Goal: Complete application form

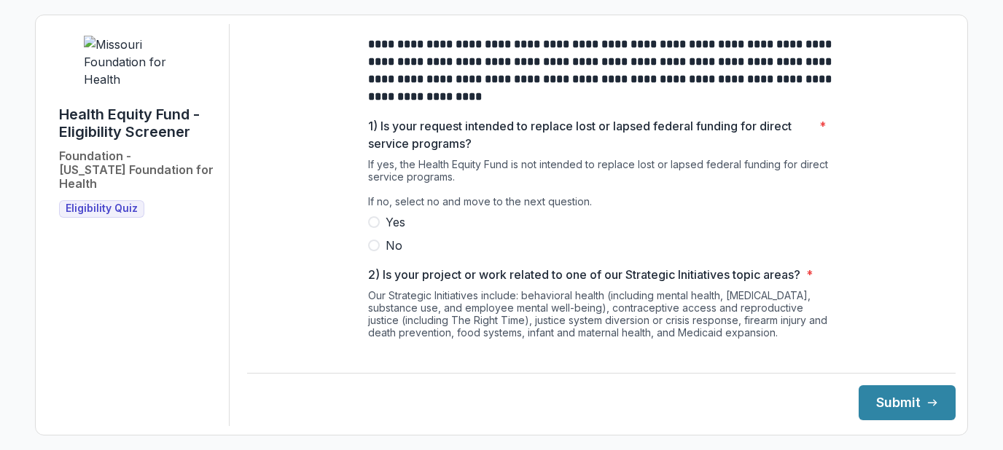
click at [374, 251] on span at bounding box center [374, 246] width 12 height 12
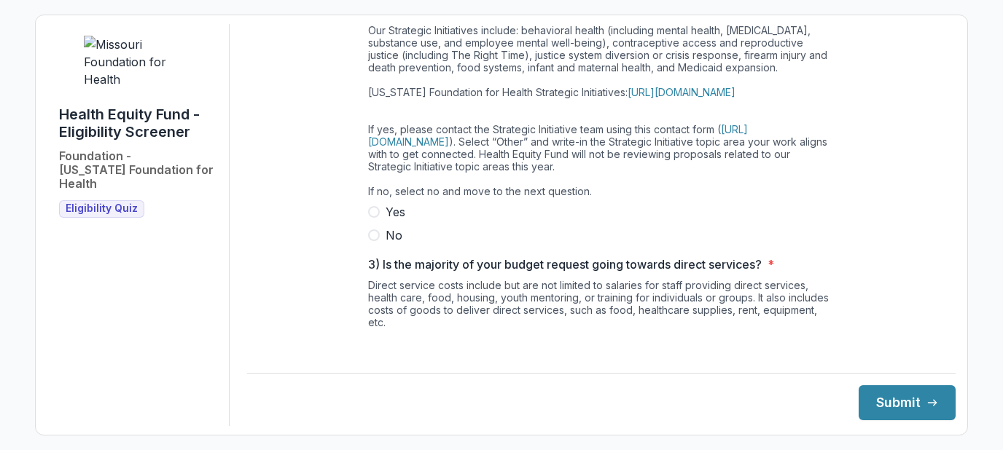
scroll to position [292, 0]
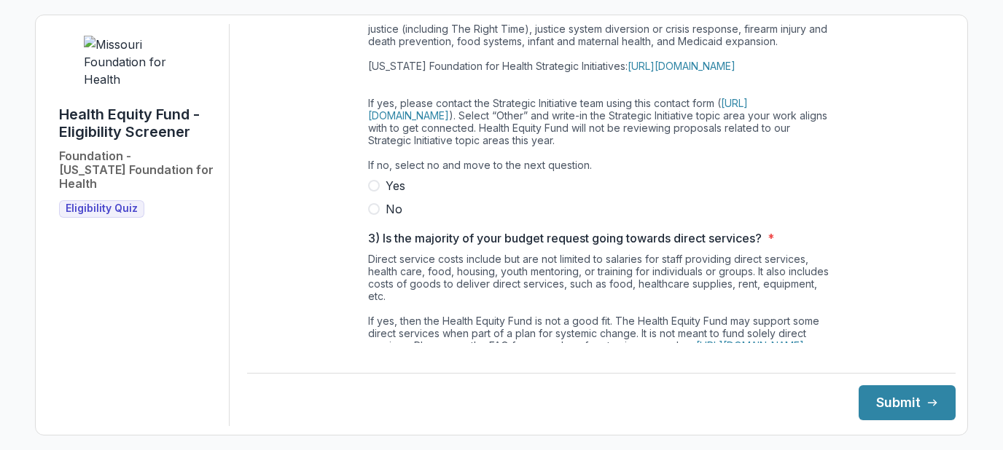
click at [372, 215] on span at bounding box center [374, 209] width 12 height 12
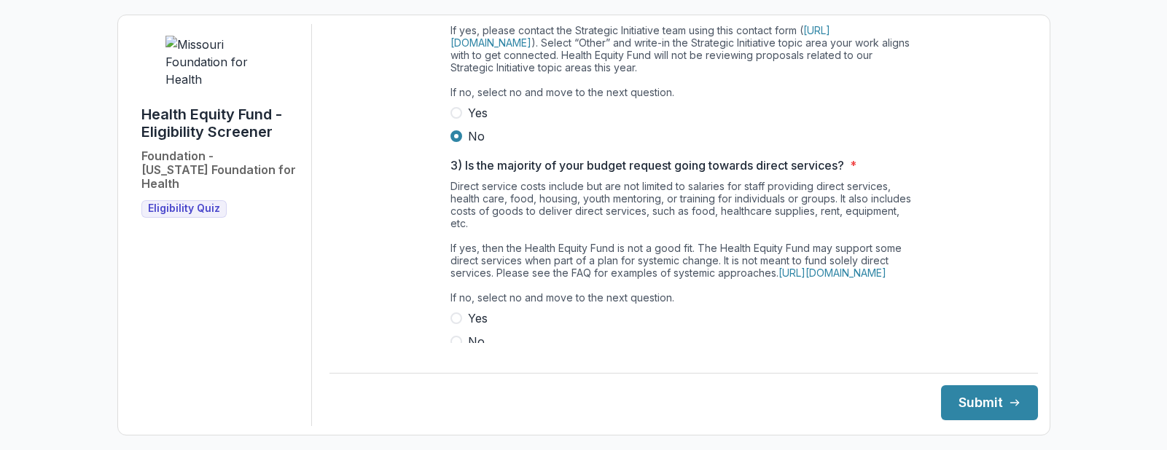
scroll to position [563, 0]
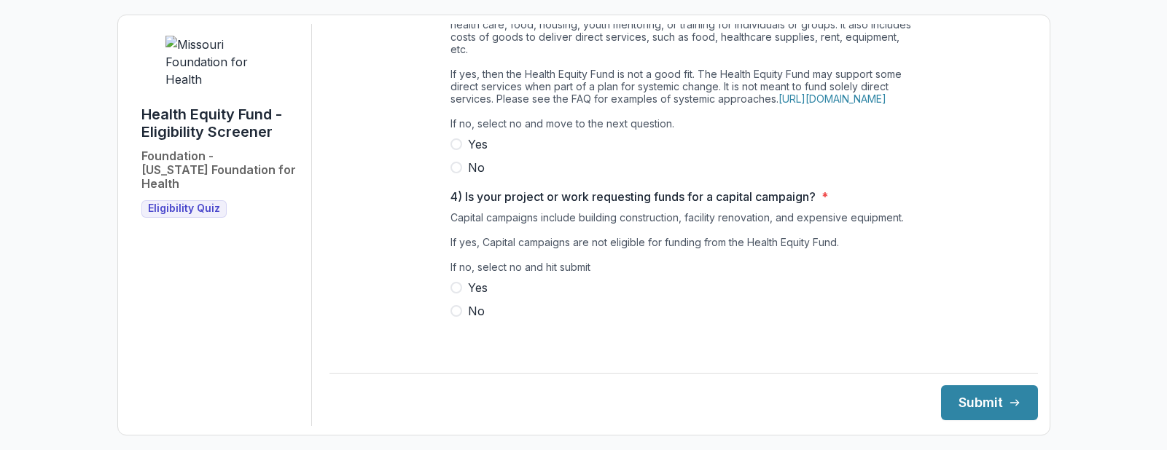
click at [453, 173] on span at bounding box center [456, 168] width 12 height 12
click at [461, 319] on label "No" at bounding box center [683, 311] width 467 height 17
click at [986, 406] on button "Submit" at bounding box center [989, 403] width 97 height 35
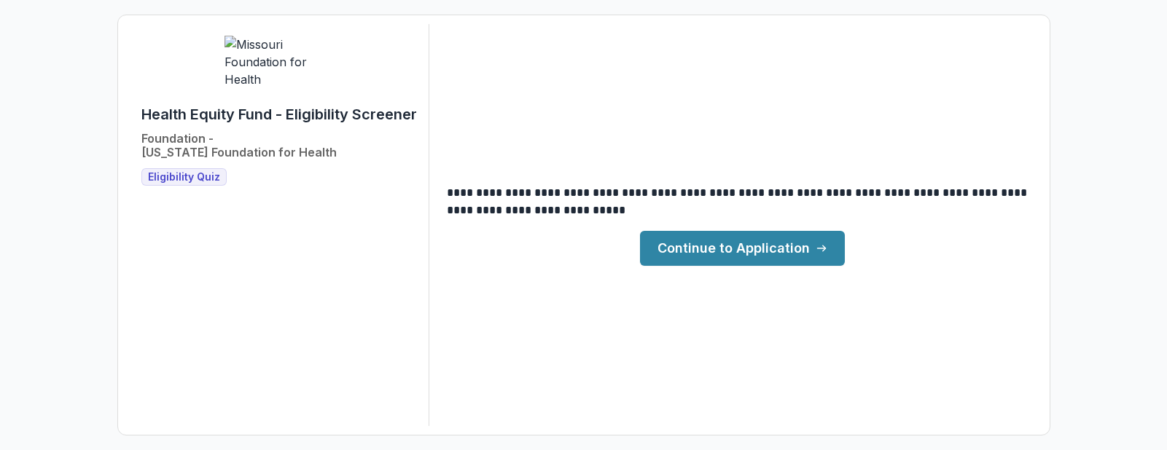
click at [712, 249] on link "Continue to Application" at bounding box center [742, 248] width 205 height 35
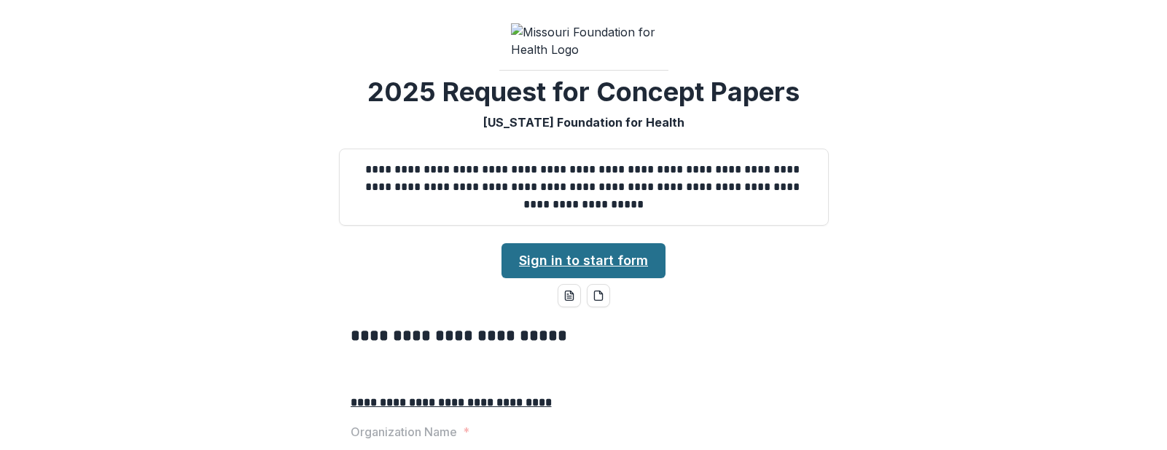
click at [584, 278] on link "Sign in to start form" at bounding box center [584, 260] width 164 height 35
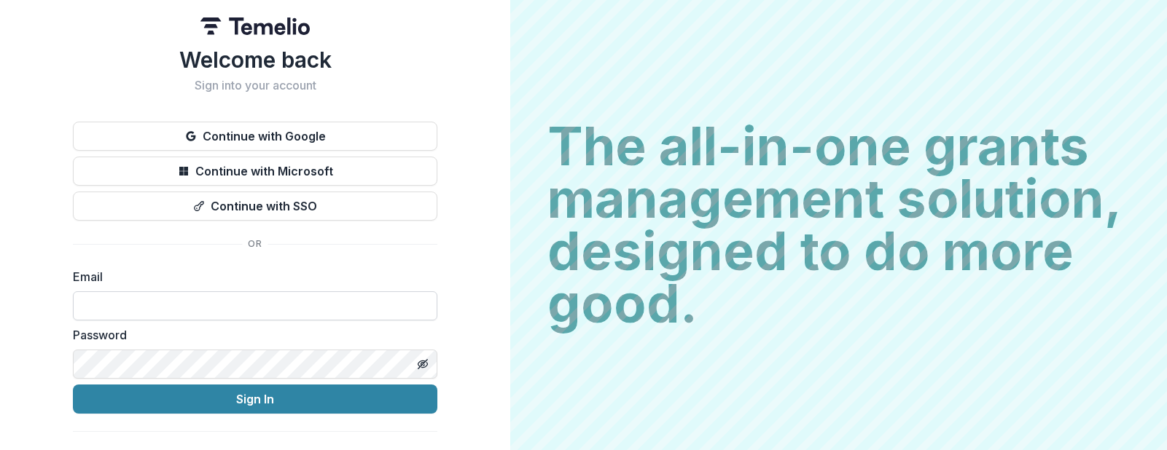
click at [115, 304] on input at bounding box center [255, 306] width 364 height 29
type input "**********"
click at [0, 341] on html "**********" at bounding box center [583, 225] width 1167 height 450
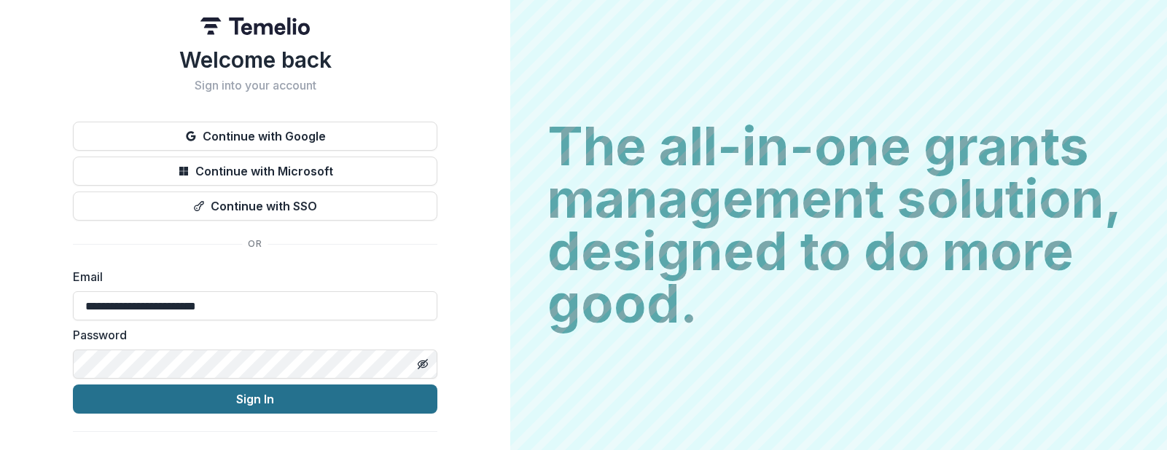
click at [276, 399] on button "Sign In" at bounding box center [255, 399] width 364 height 29
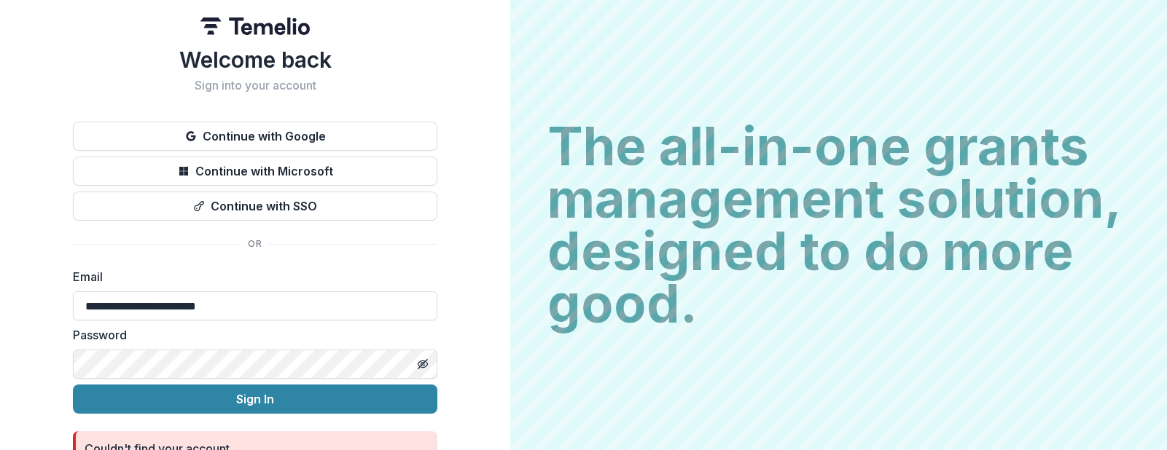
click at [0, 365] on html "**********" at bounding box center [583, 225] width 1167 height 450
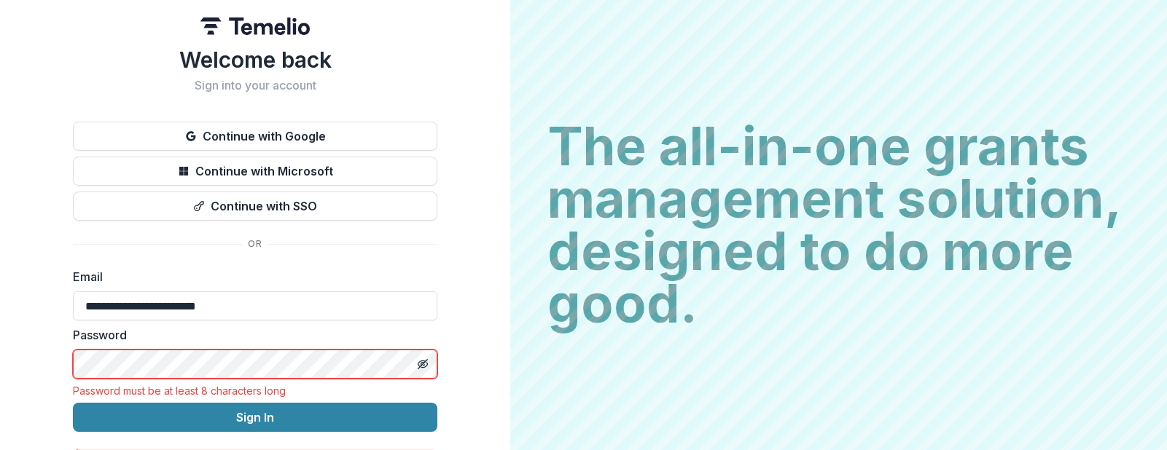
click at [28, 187] on div "**********" at bounding box center [255, 268] width 510 height 536
click at [330, 256] on div "**********" at bounding box center [255, 291] width 364 height 489
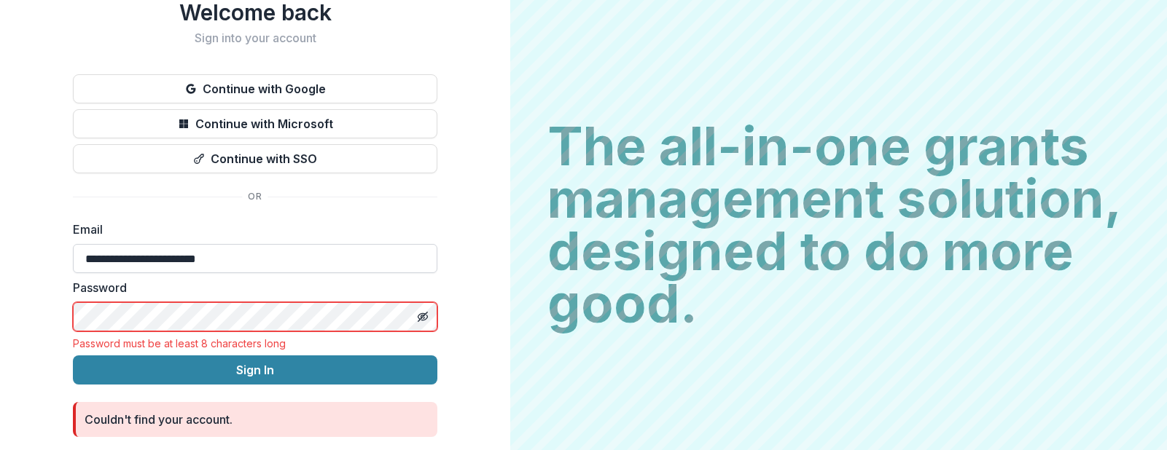
scroll to position [97, 0]
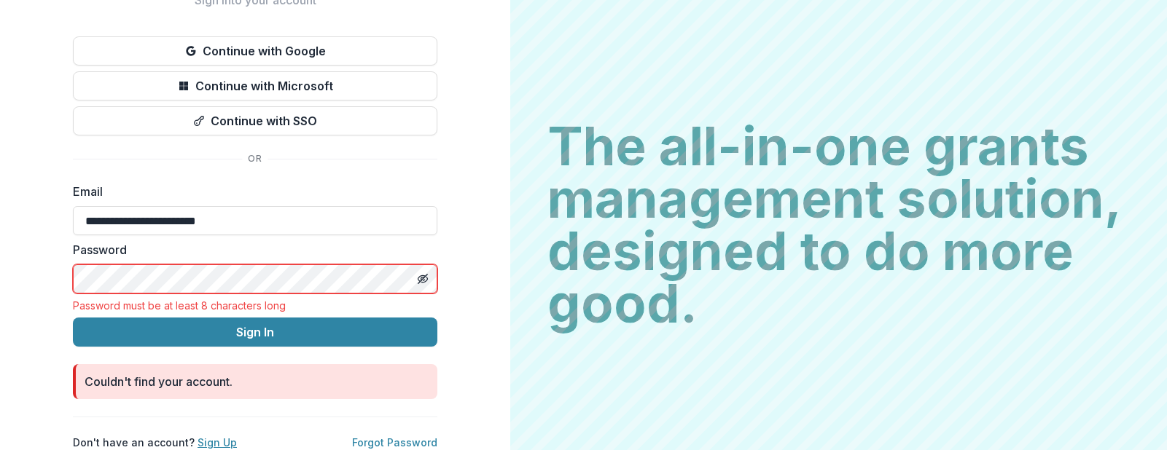
click at [204, 437] on link "Sign Up" at bounding box center [217, 443] width 39 height 12
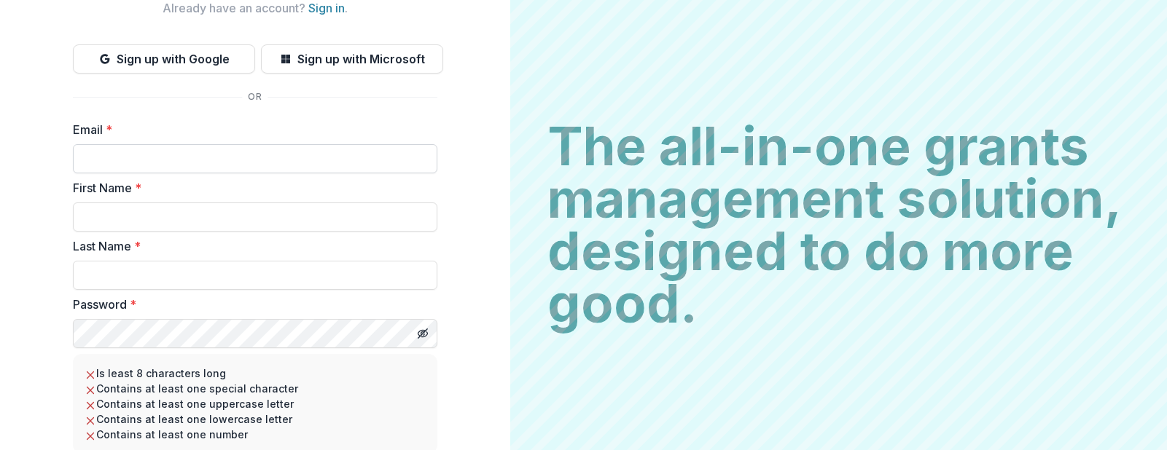
click at [111, 155] on input "Email *" at bounding box center [255, 158] width 364 height 29
type input "**********"
click at [98, 222] on input "First Name *" at bounding box center [255, 217] width 364 height 29
type input "*****"
type input "**********"
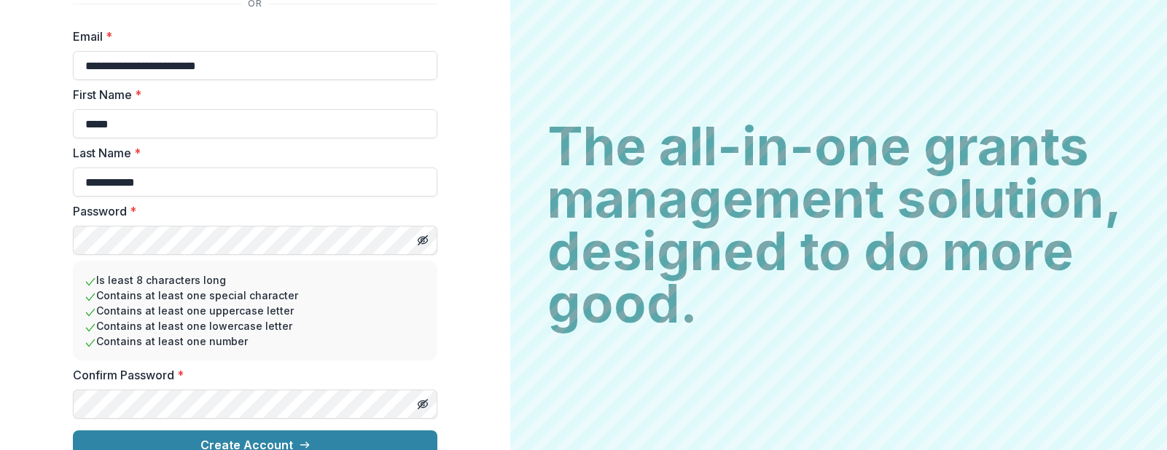
scroll to position [211, 0]
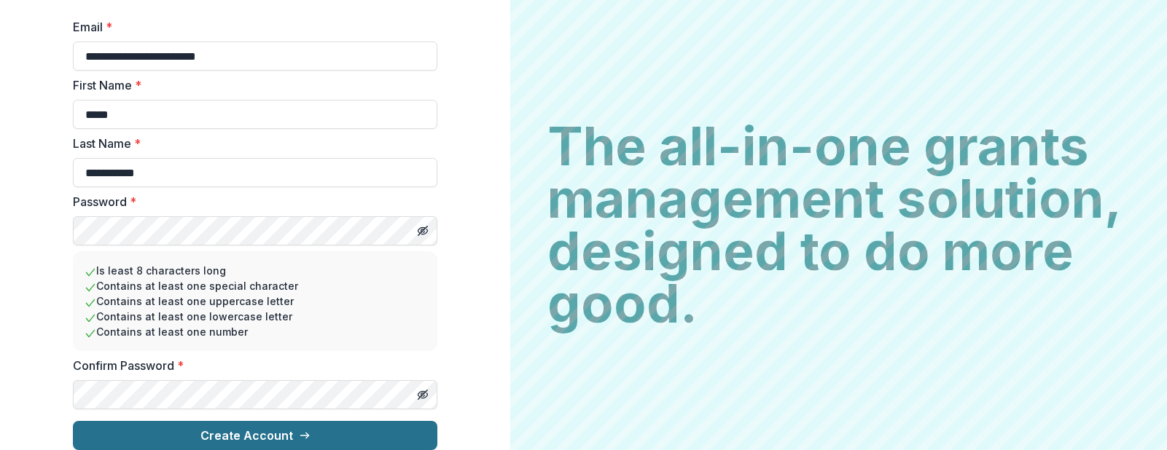
click at [225, 426] on button "Create Account" at bounding box center [255, 435] width 364 height 29
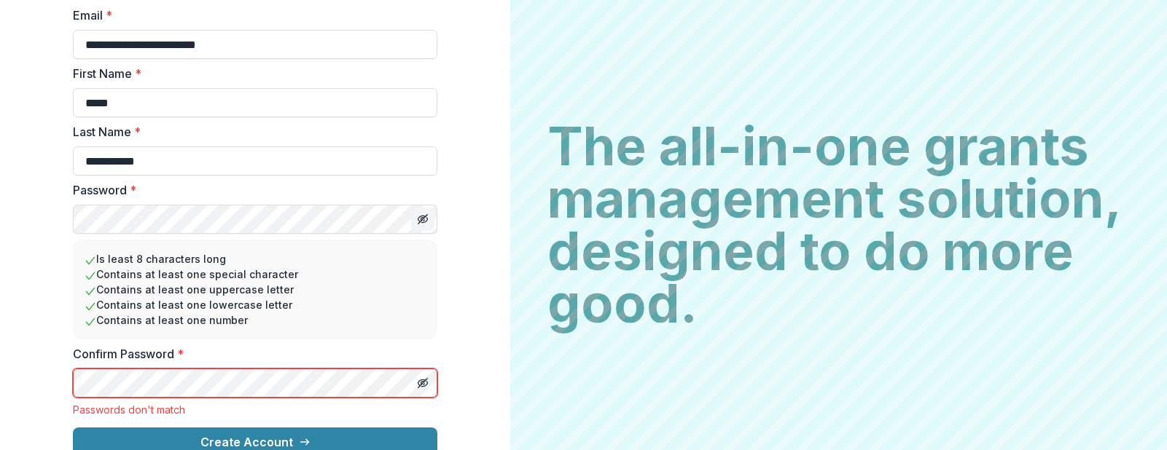
click at [422, 218] on line "Toggle password visibility" at bounding box center [422, 219] width 9 height 9
click at [425, 376] on button "Toggle password visibility" at bounding box center [422, 383] width 23 height 23
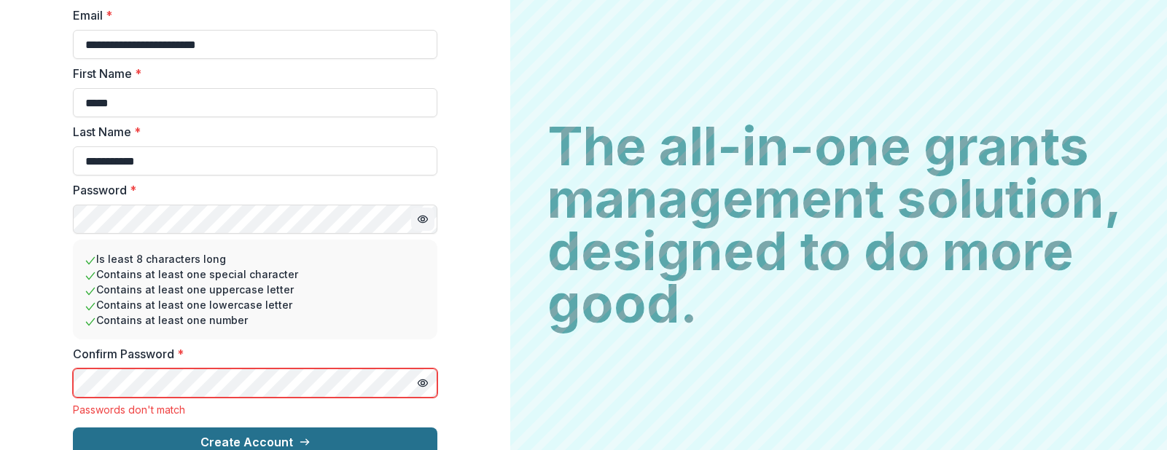
click at [241, 444] on button "Create Account" at bounding box center [255, 442] width 364 height 29
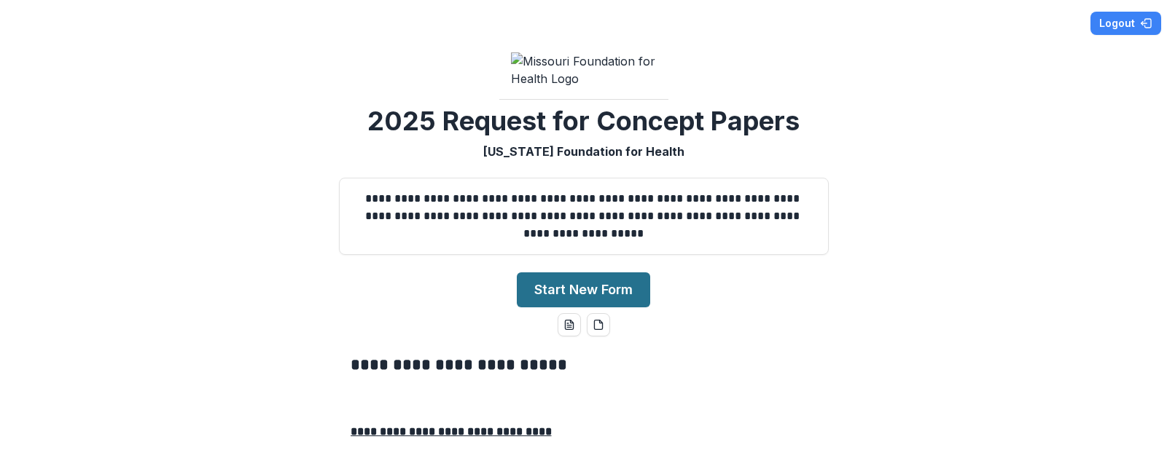
click at [557, 308] on button "Start New Form" at bounding box center [583, 290] width 133 height 35
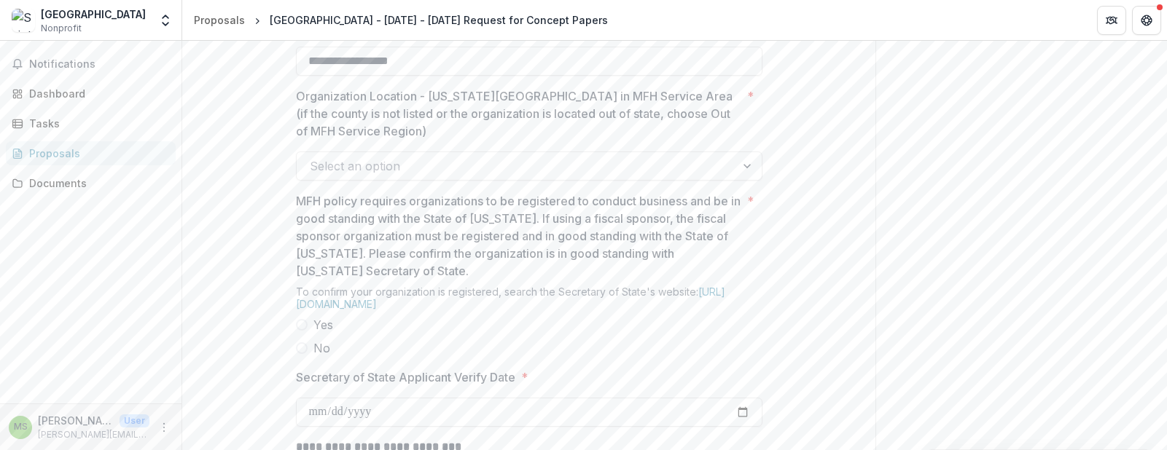
scroll to position [1166, 0]
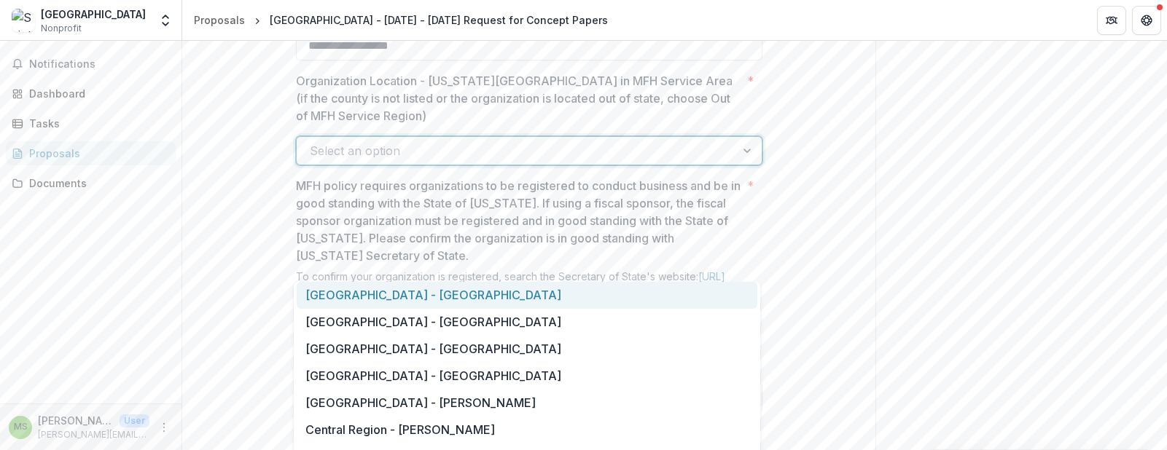
click at [745, 165] on div at bounding box center [749, 151] width 26 height 28
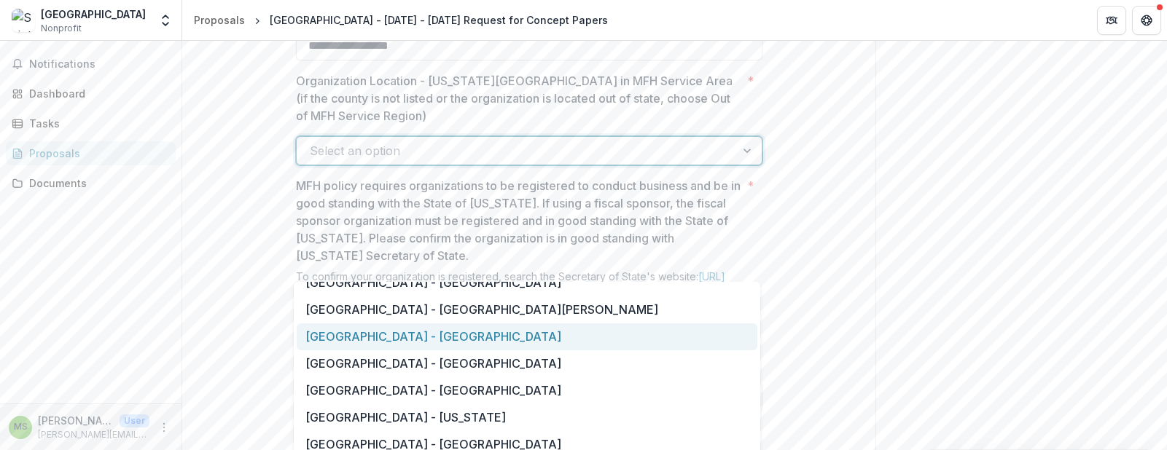
scroll to position [1093, 0]
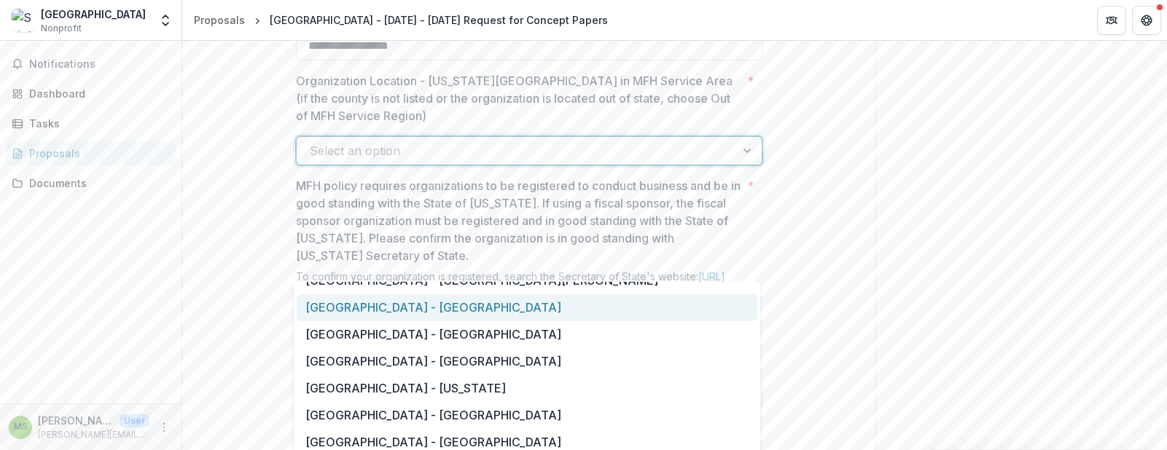
click at [538, 308] on div "[GEOGRAPHIC_DATA] - [GEOGRAPHIC_DATA]" at bounding box center [527, 307] width 461 height 27
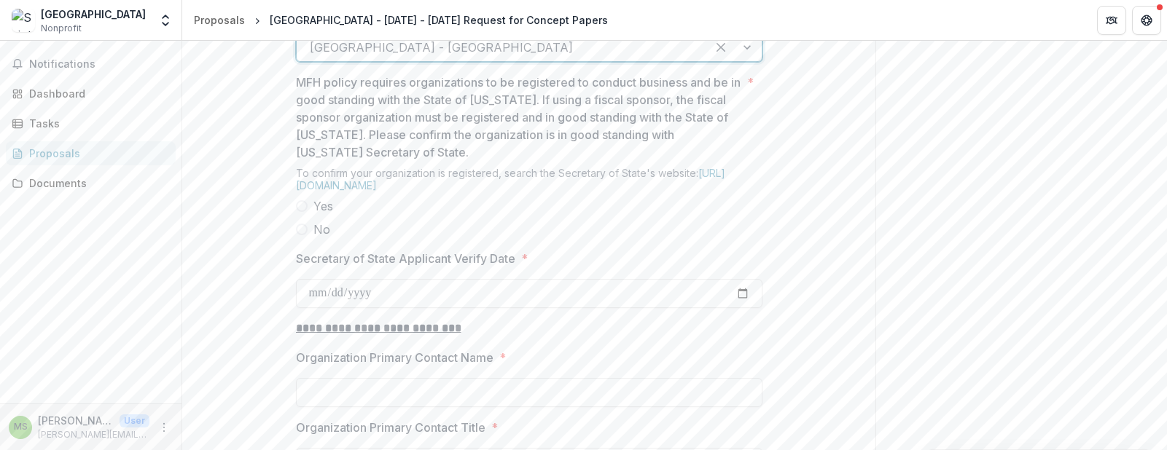
scroll to position [1312, 0]
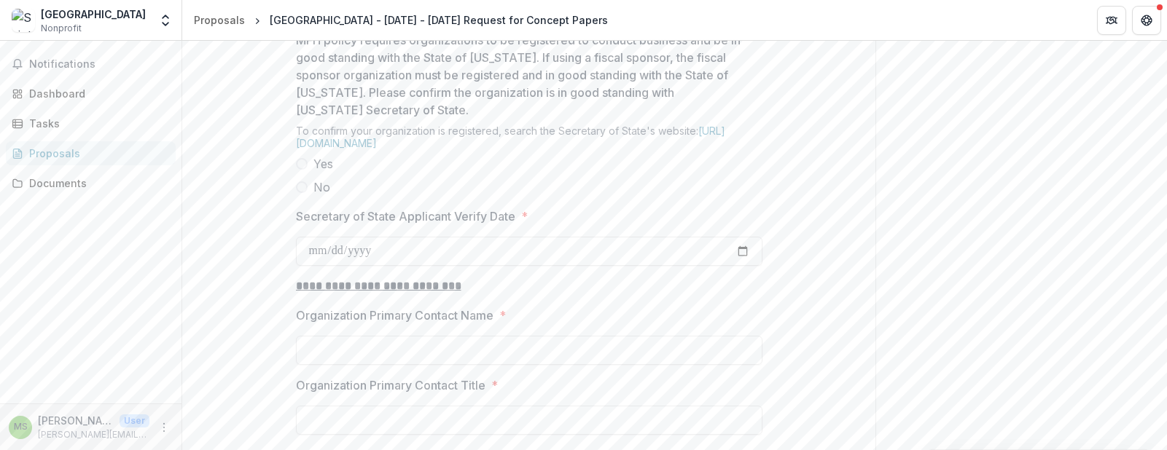
click at [297, 170] on span at bounding box center [302, 164] width 12 height 12
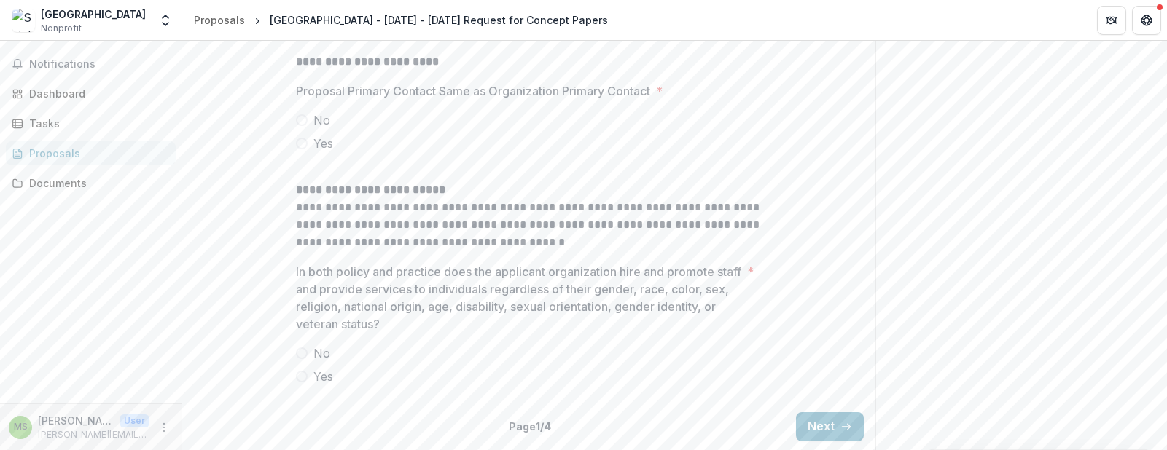
scroll to position [1904, 0]
click at [300, 378] on span at bounding box center [302, 377] width 12 height 12
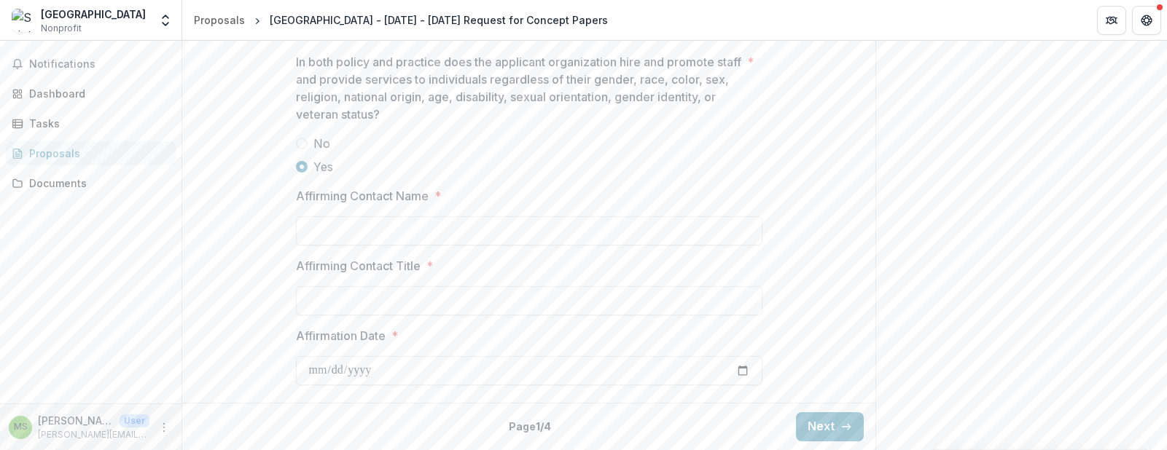
scroll to position [2114, 0]
click at [835, 421] on button "Next" at bounding box center [830, 427] width 68 height 29
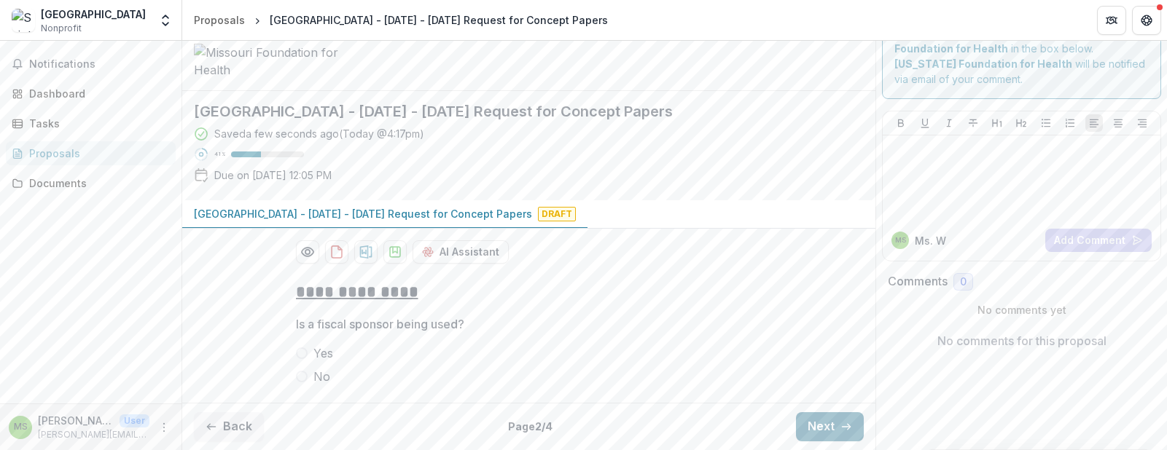
scroll to position [150, 0]
click at [303, 372] on span at bounding box center [302, 377] width 12 height 12
click at [820, 426] on button "Next" at bounding box center [830, 427] width 68 height 29
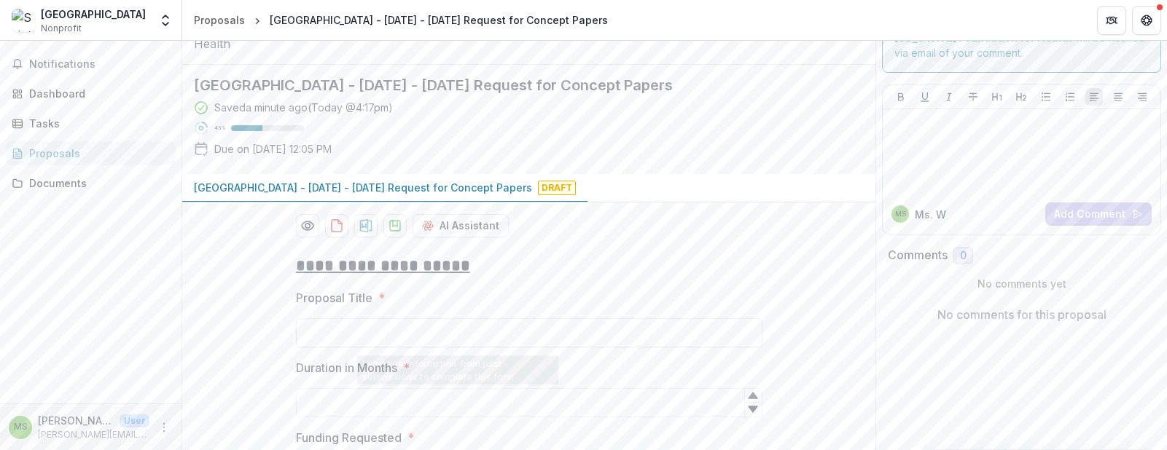
scroll to position [0, 0]
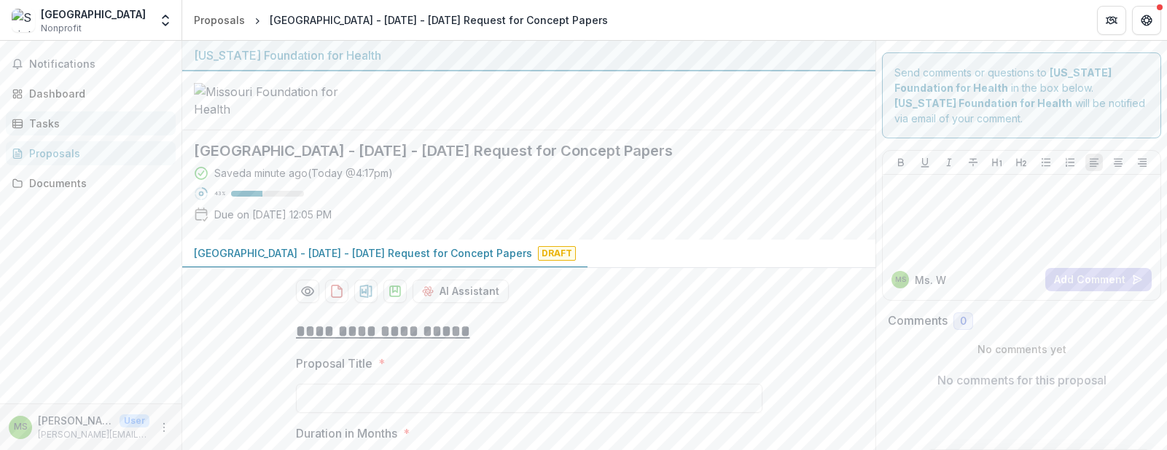
click at [34, 121] on div "Tasks" at bounding box center [96, 123] width 135 height 15
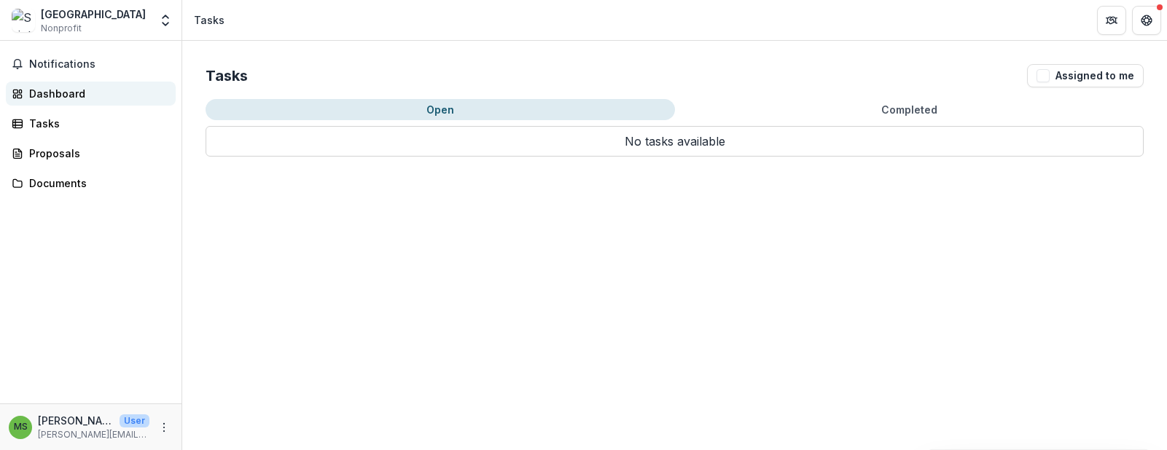
click at [44, 91] on div "Dashboard" at bounding box center [96, 93] width 135 height 15
click at [441, 117] on button "Open" at bounding box center [440, 109] width 469 height 21
click at [29, 147] on div "Proposals" at bounding box center [96, 153] width 135 height 15
click at [60, 94] on div "Dashboard" at bounding box center [96, 93] width 135 height 15
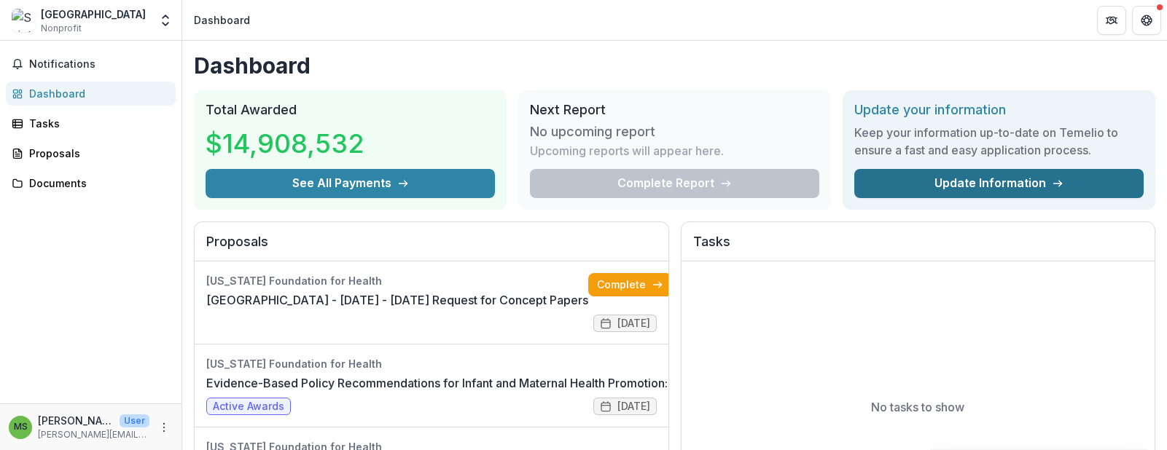
click at [984, 187] on link "Update Information" at bounding box center [998, 183] width 289 height 29
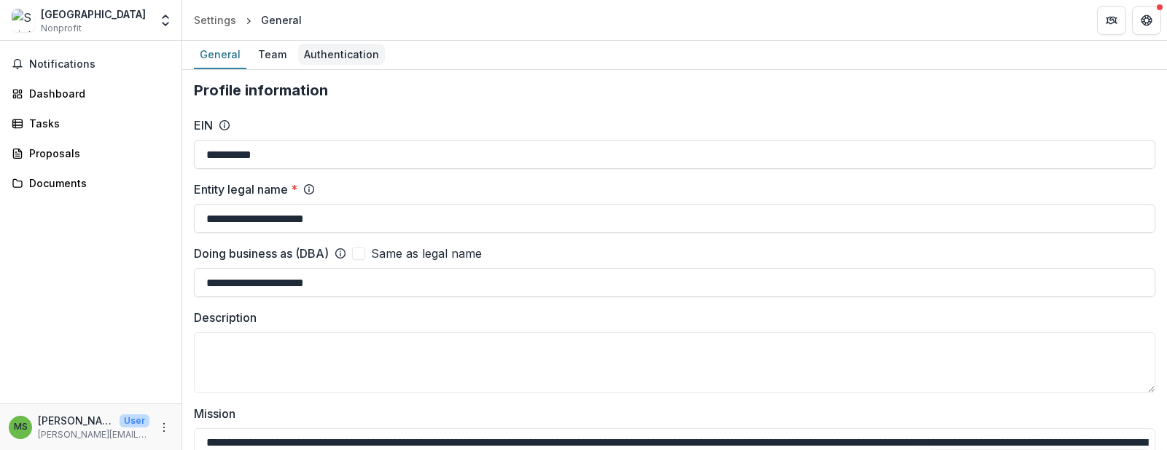
click at [313, 50] on div "Authentication" at bounding box center [341, 54] width 87 height 21
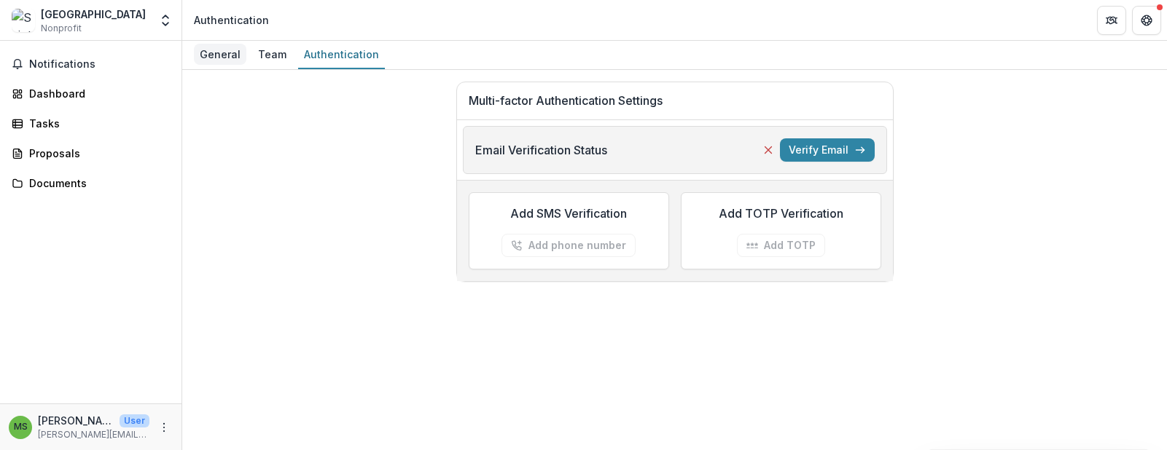
click at [206, 57] on div "General" at bounding box center [220, 54] width 52 height 21
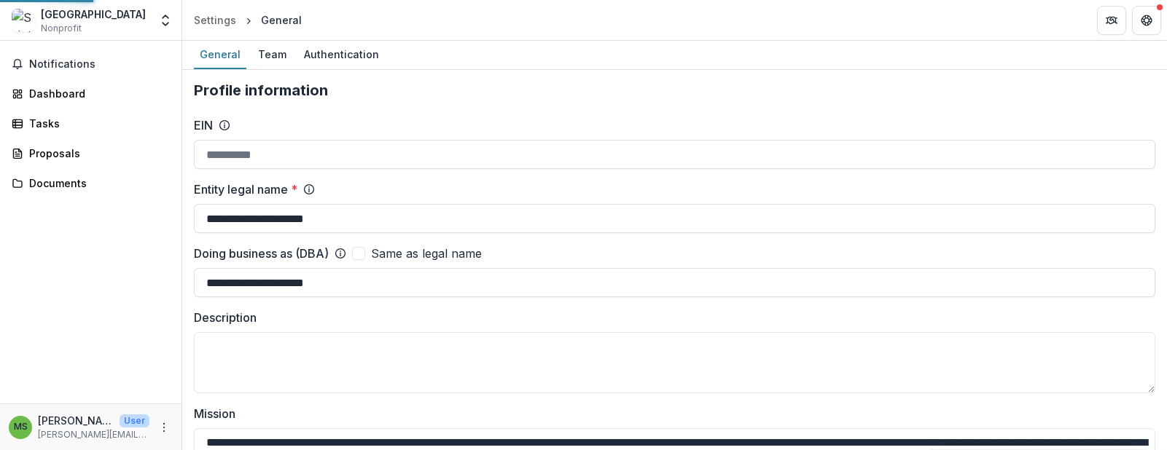
type input "**********"
click at [218, 21] on div "Settings" at bounding box center [215, 19] width 42 height 15
click at [327, 52] on div "Authentication" at bounding box center [341, 54] width 87 height 21
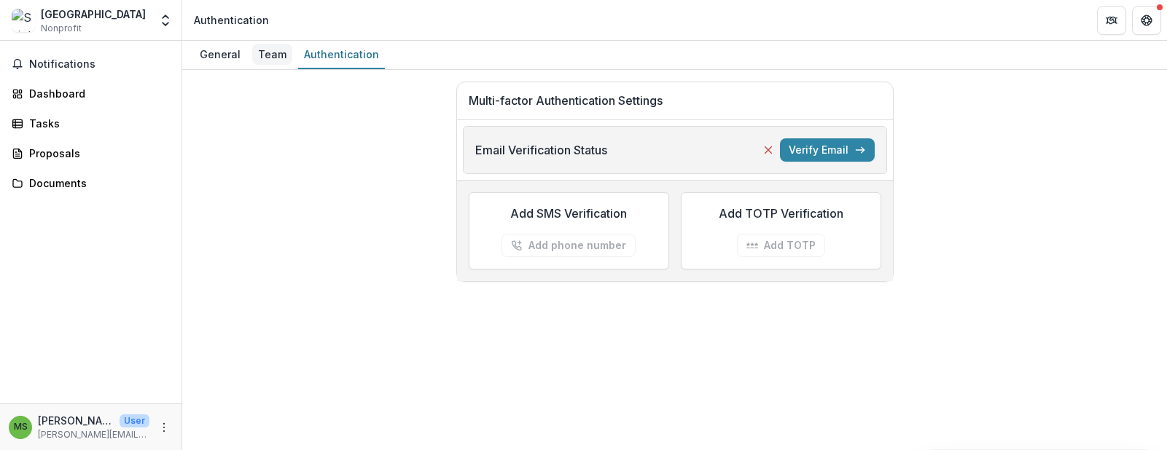
click at [270, 50] on div "Team" at bounding box center [272, 54] width 40 height 21
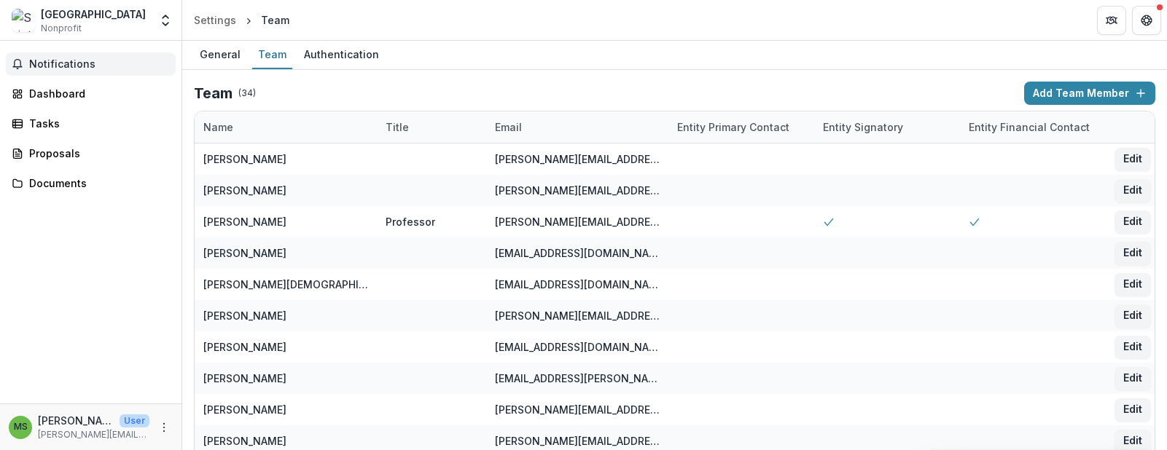
click at [49, 66] on span "Notifications" at bounding box center [99, 64] width 141 height 12
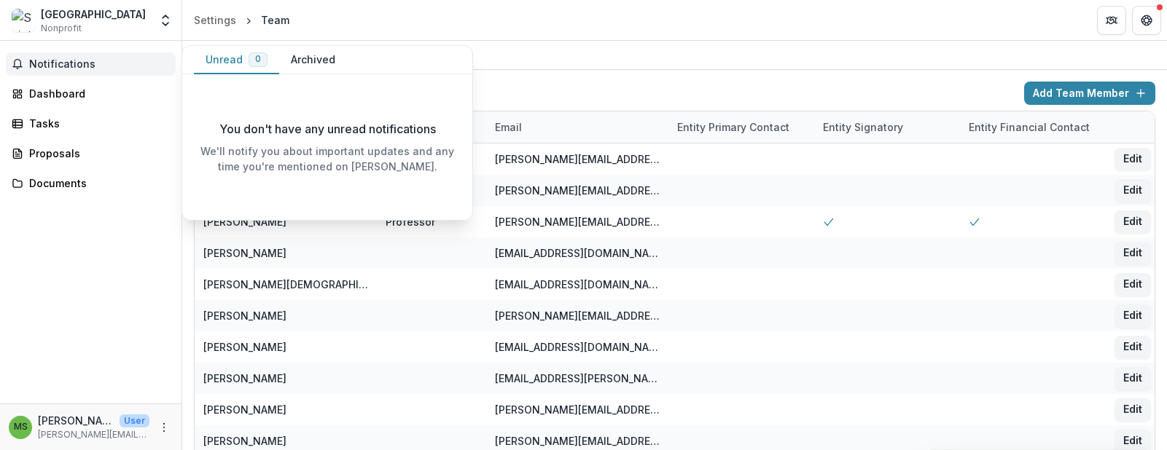
click at [566, 39] on header "Settings Team" at bounding box center [674, 20] width 985 height 40
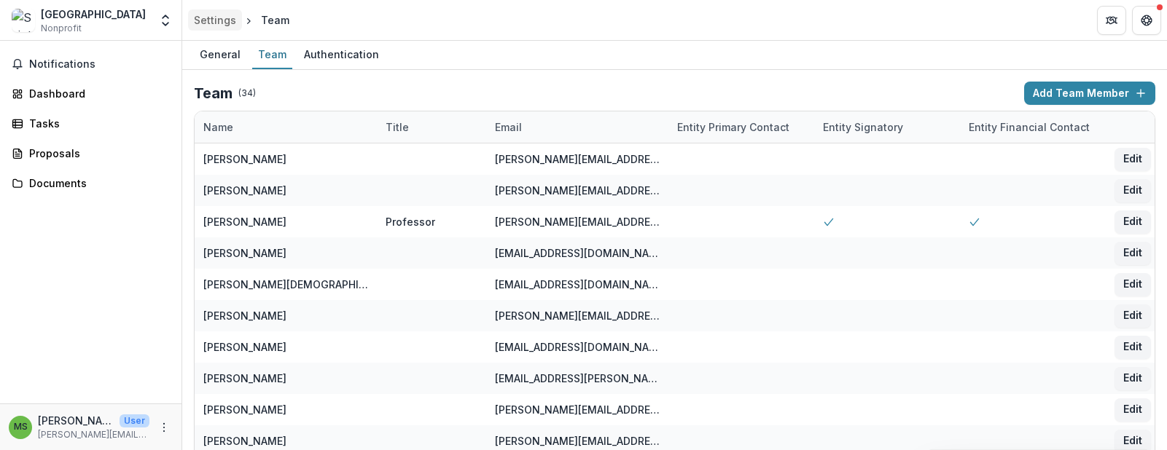
click at [208, 22] on div "Settings" at bounding box center [215, 19] width 42 height 15
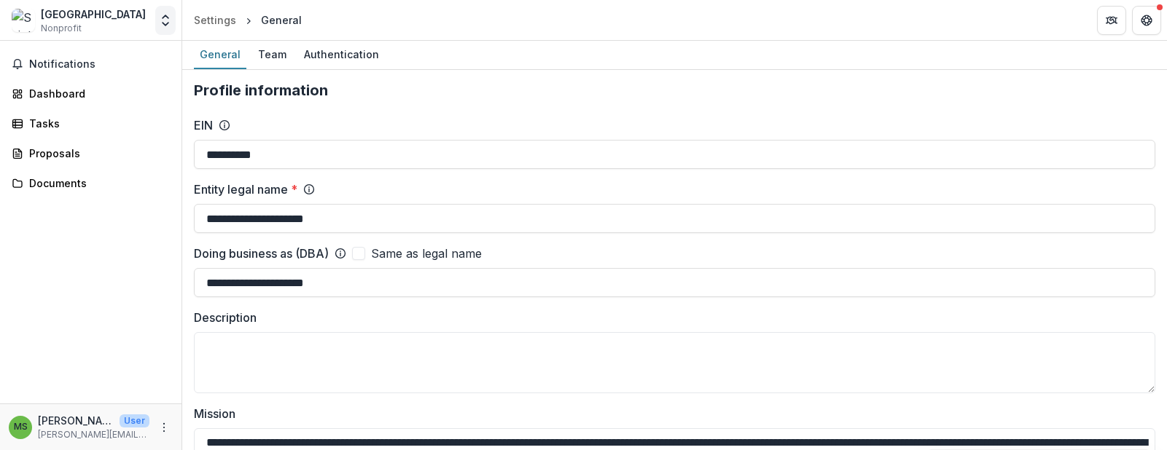
click at [165, 17] on icon "Open entity switcher" at bounding box center [165, 20] width 15 height 15
click at [52, 58] on link "Team Settings" at bounding box center [91, 56] width 175 height 24
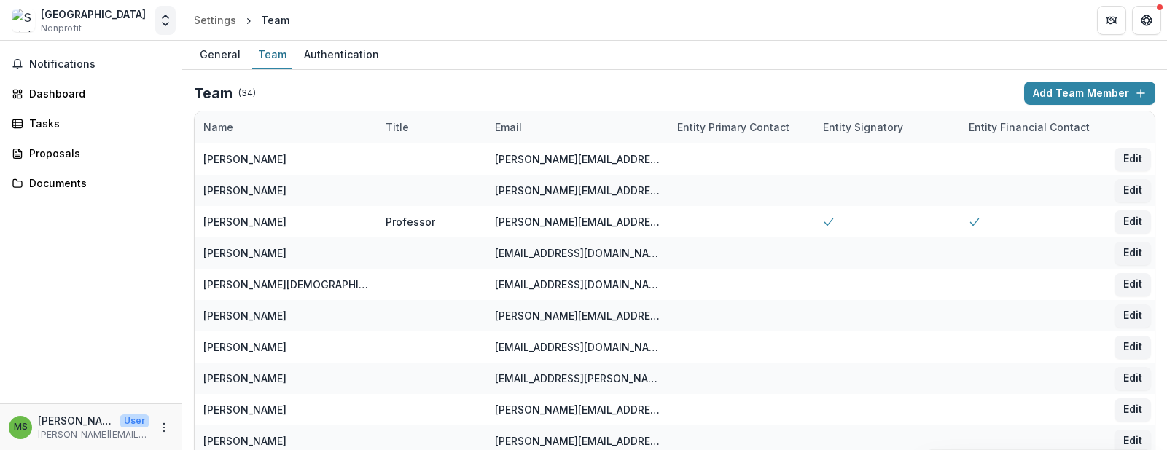
click at [168, 23] on icon "Open entity switcher" at bounding box center [165, 20] width 15 height 15
click at [63, 80] on link "Settings" at bounding box center [91, 81] width 175 height 24
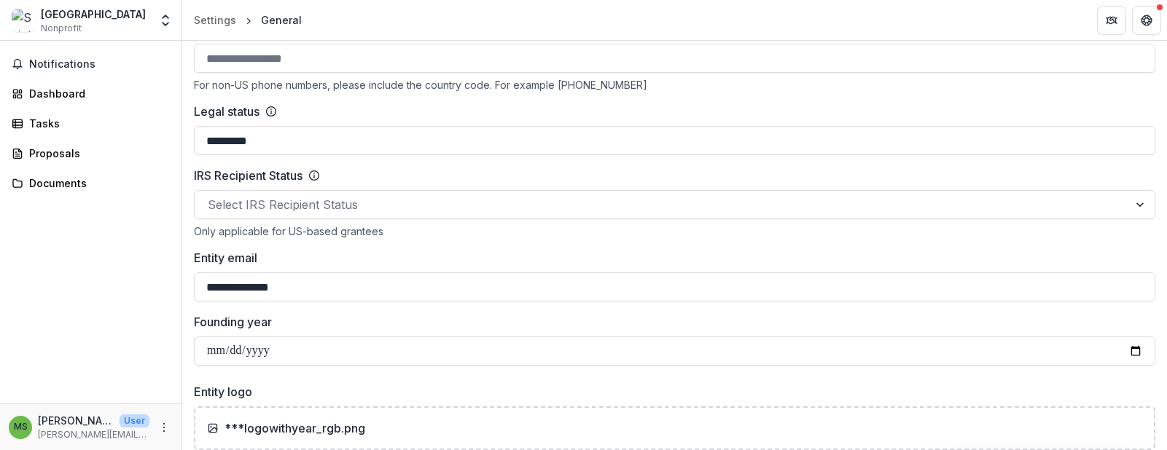
scroll to position [656, 0]
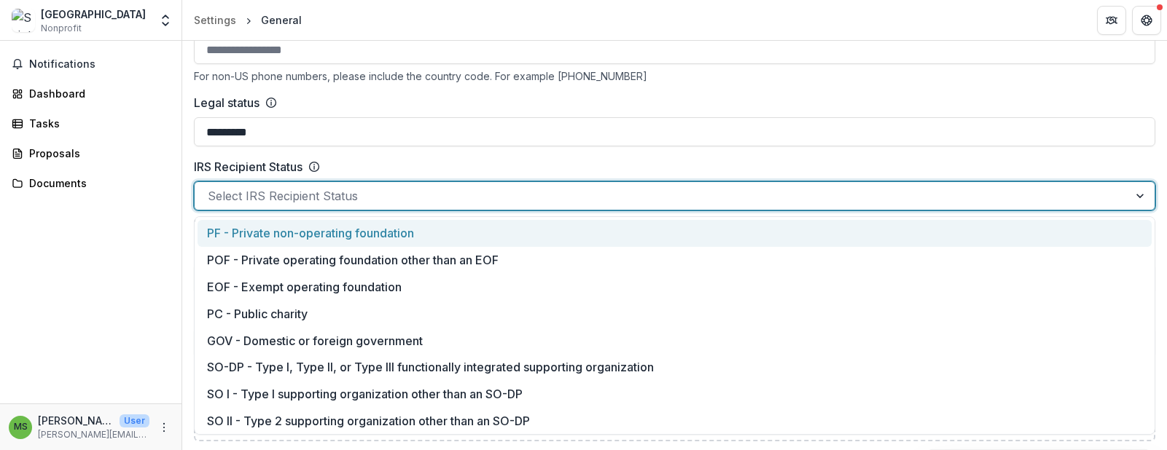
click at [389, 201] on div at bounding box center [662, 196] width 908 height 20
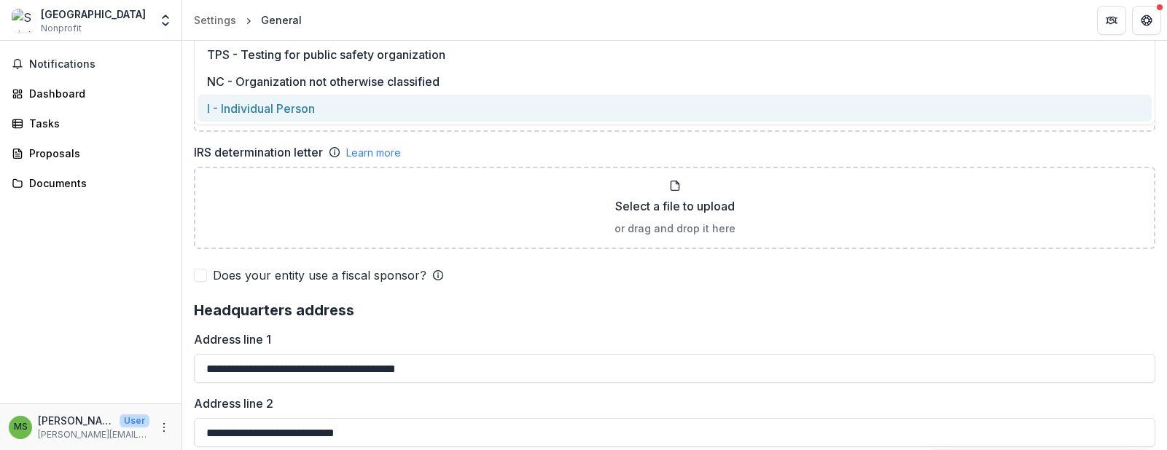
scroll to position [526, 0]
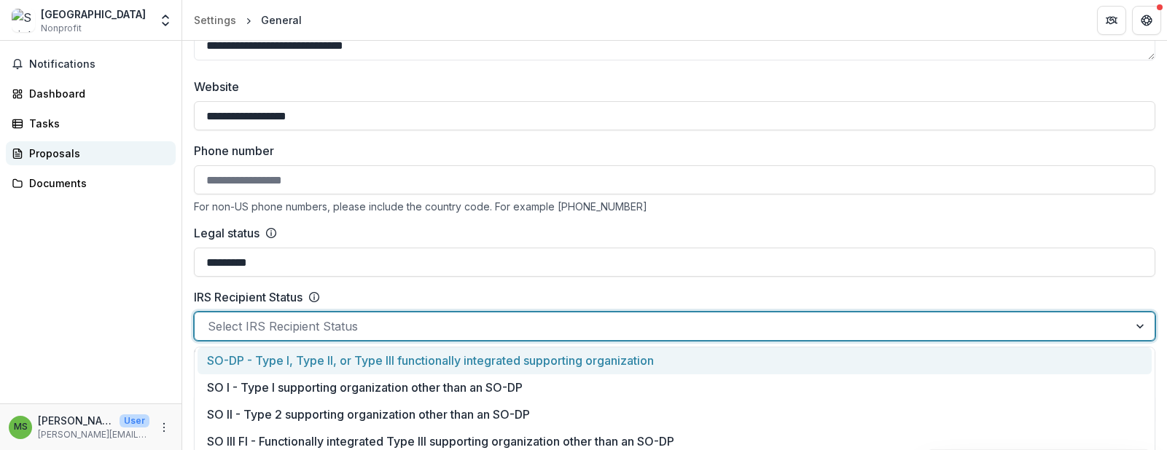
click at [47, 152] on div "Proposals" at bounding box center [96, 153] width 135 height 15
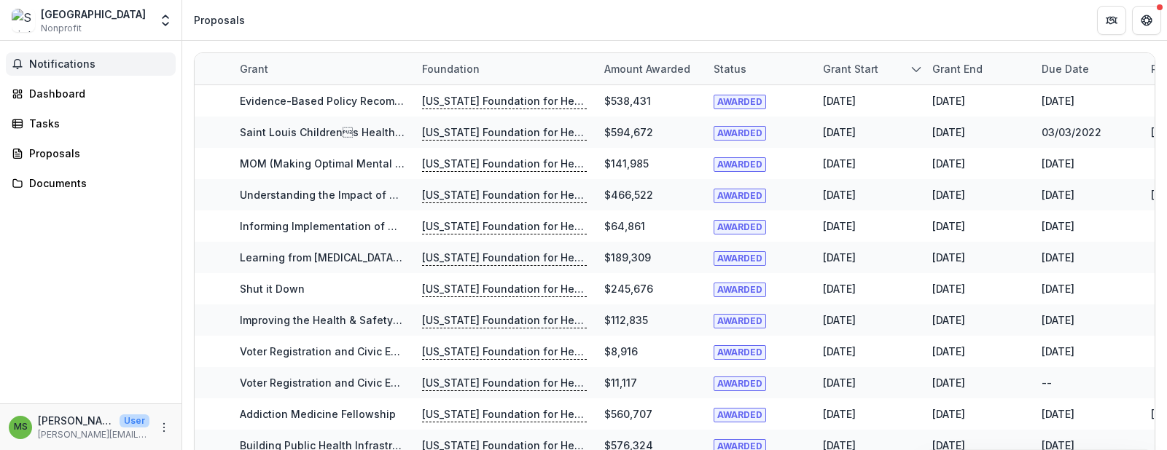
click at [44, 74] on button "Notifications" at bounding box center [91, 63] width 170 height 23
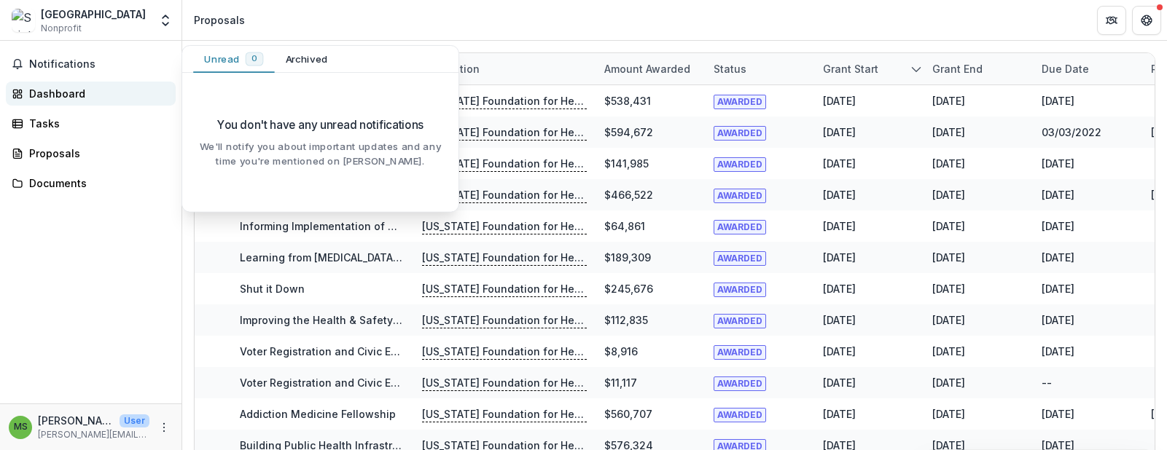
click at [73, 94] on div "Dashboard" at bounding box center [96, 93] width 135 height 15
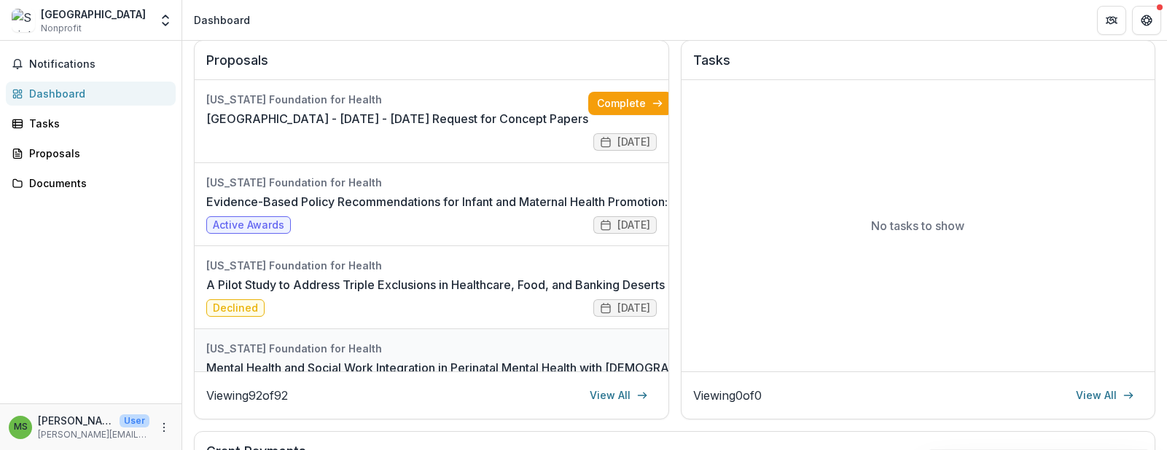
scroll to position [146, 0]
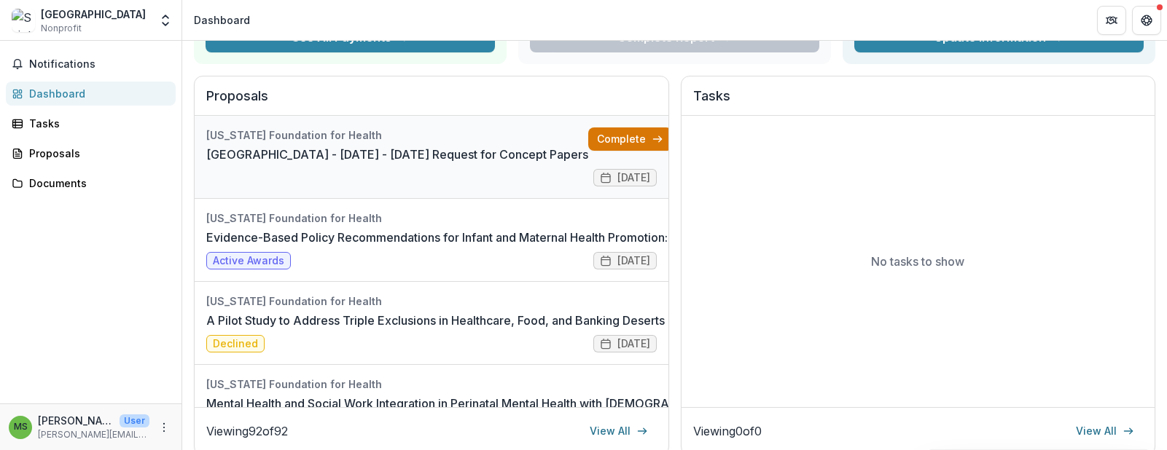
click at [606, 136] on link "Complete" at bounding box center [630, 139] width 84 height 23
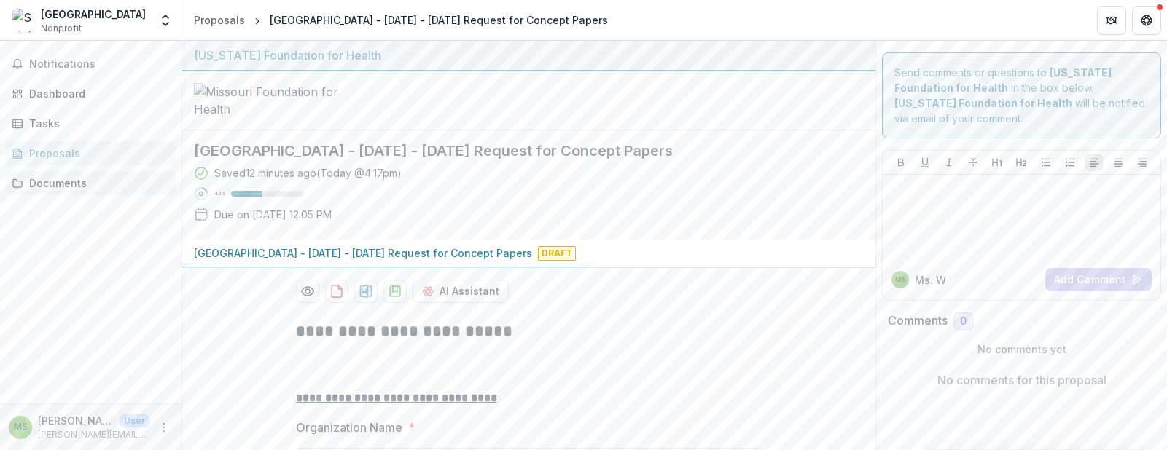
click at [50, 184] on div "Documents" at bounding box center [96, 183] width 135 height 15
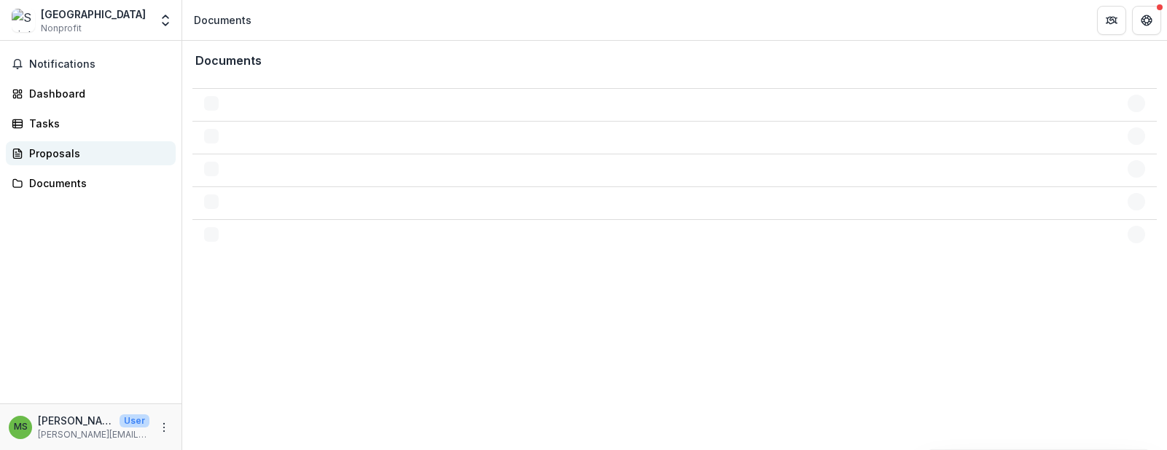
click at [48, 155] on div "Proposals" at bounding box center [96, 153] width 135 height 15
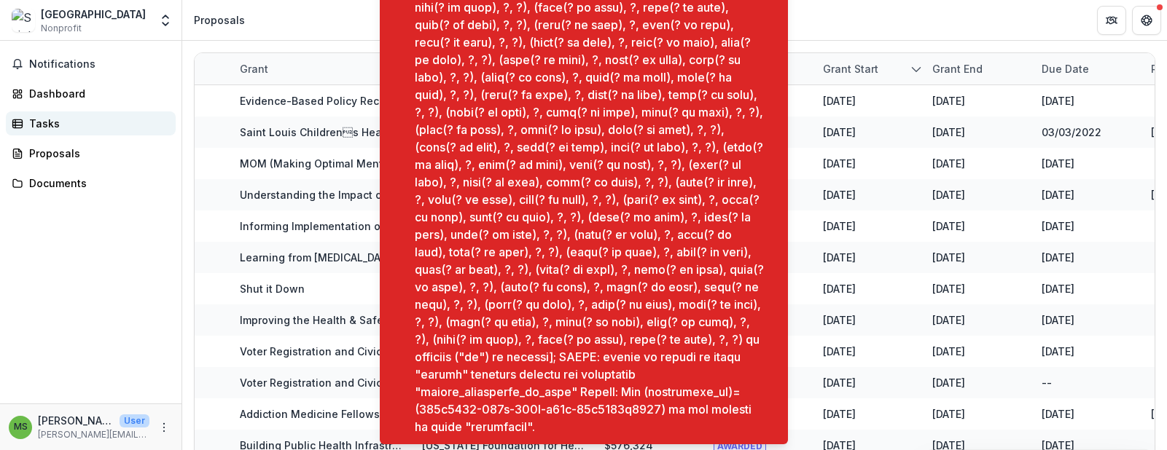
click at [39, 118] on div "Tasks" at bounding box center [96, 123] width 135 height 15
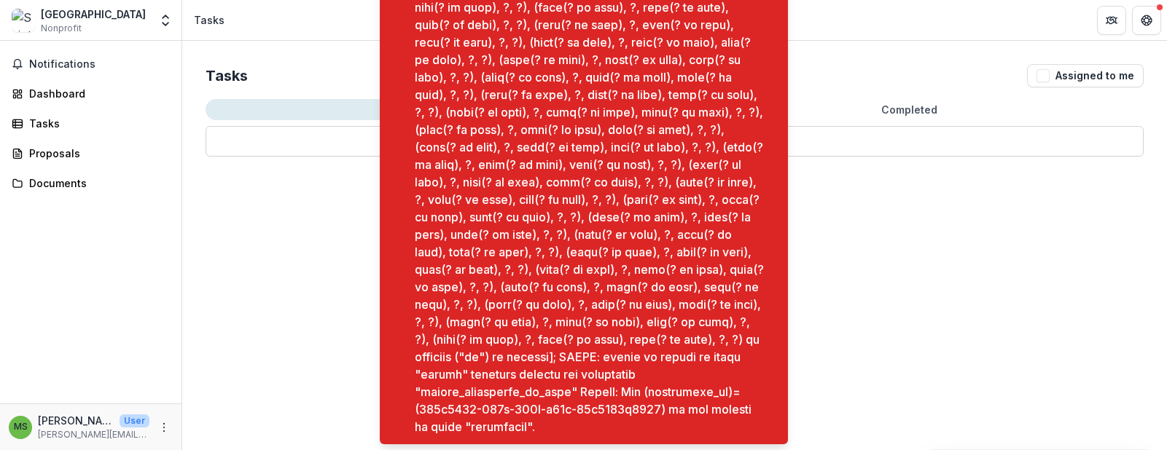
drag, startPoint x: 265, startPoint y: 214, endPoint x: 251, endPoint y: 230, distance: 20.7
click at [257, 229] on div "Tasks Assigned to me Open Completed No tasks available No tasks available" at bounding box center [674, 246] width 985 height 410
click at [889, 58] on div "Tasks Assigned to me Open Completed No tasks available Task Name Type of Task S…" at bounding box center [674, 110] width 985 height 139
click at [30, 120] on div "Tasks" at bounding box center [96, 123] width 135 height 15
click at [44, 95] on div "Dashboard" at bounding box center [96, 93] width 135 height 15
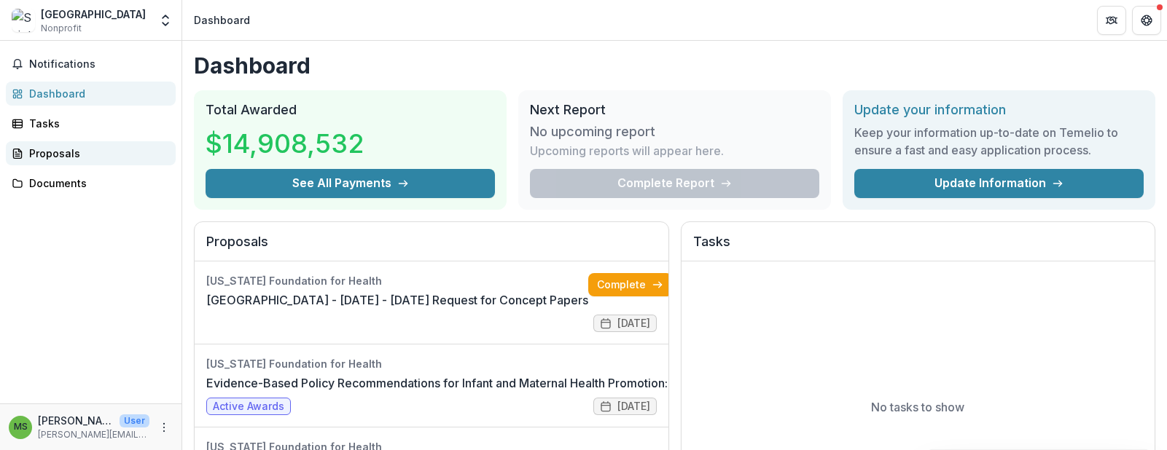
click at [52, 147] on div "Proposals" at bounding box center [96, 153] width 135 height 15
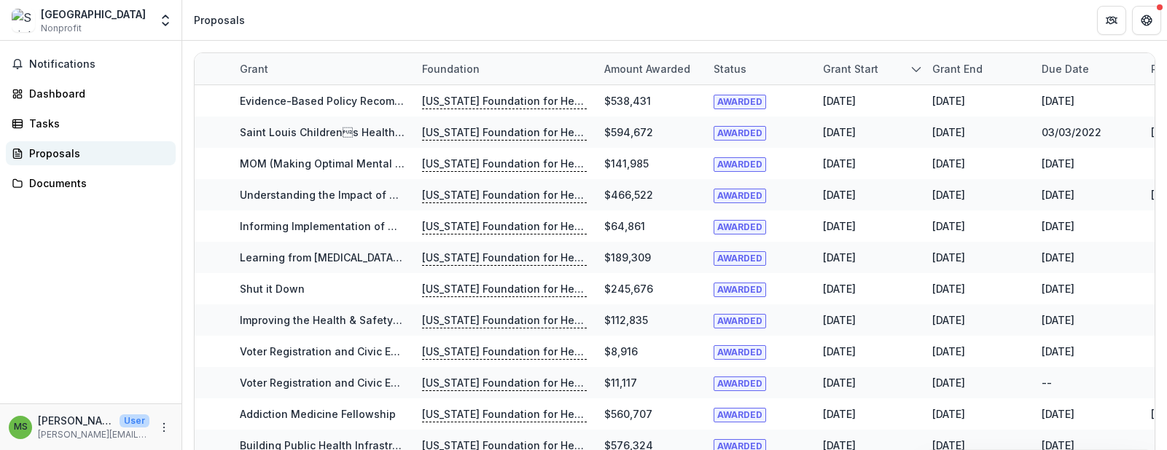
click at [46, 150] on div "Proposals" at bounding box center [96, 153] width 135 height 15
click at [36, 181] on div "Documents" at bounding box center [96, 183] width 135 height 15
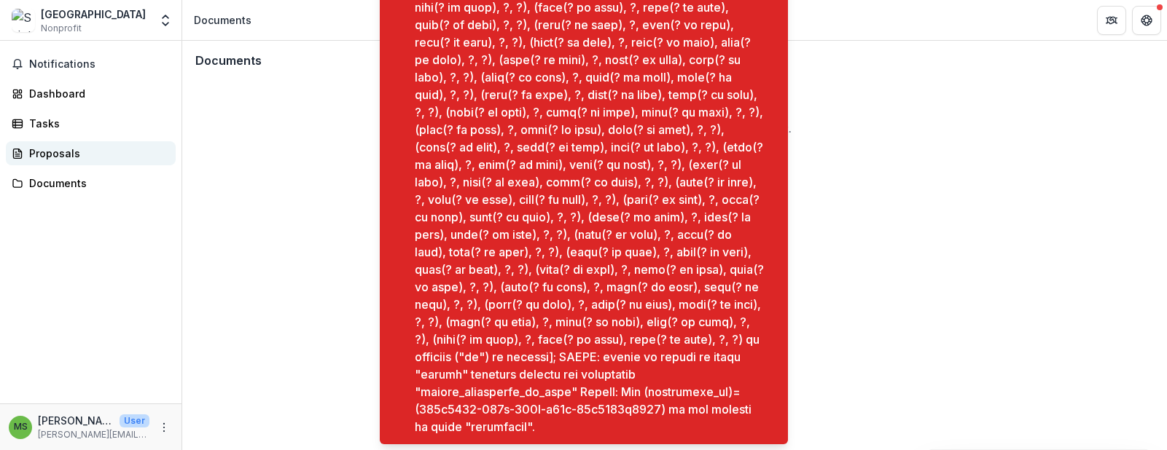
click at [46, 150] on div "Proposals" at bounding box center [96, 153] width 135 height 15
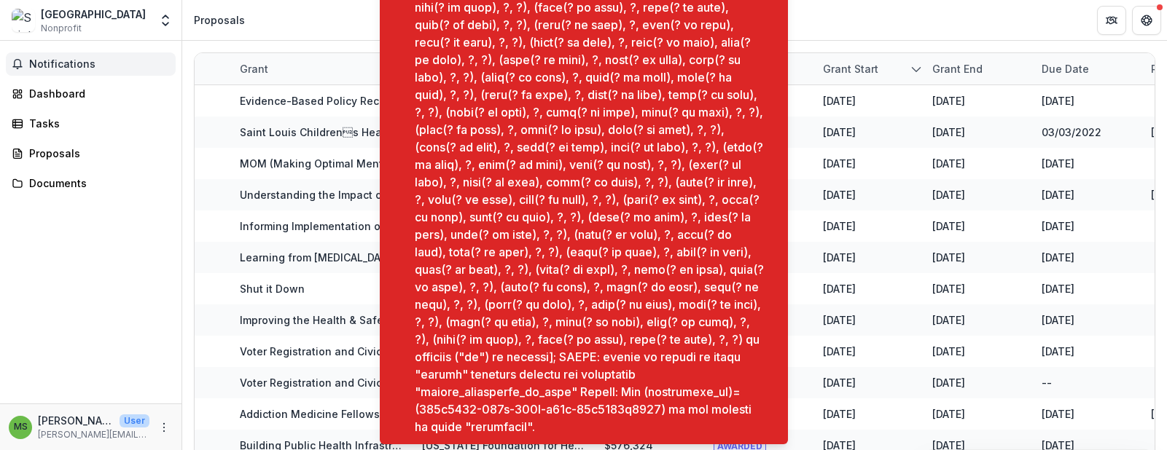
click at [167, 60] on span "Notifications" at bounding box center [99, 64] width 141 height 12
click at [144, 79] on div "Notifications Unread 0 Archived You don't have any unread notifications We'll n…" at bounding box center [91, 222] width 182 height 363
click at [850, 14] on header "Proposals" at bounding box center [674, 20] width 985 height 40
click at [99, 69] on span "Notifications" at bounding box center [99, 64] width 141 height 12
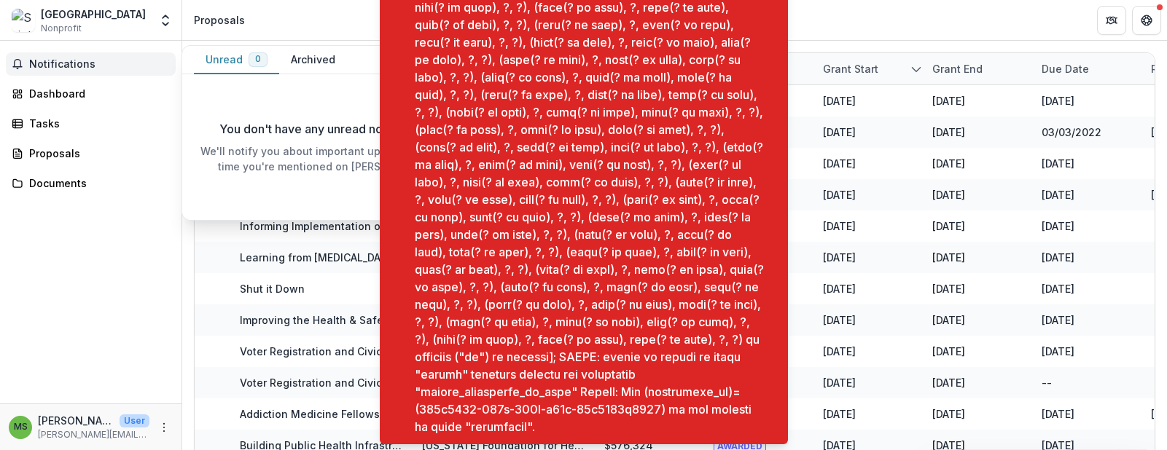
click at [122, 61] on span "Notifications" at bounding box center [99, 64] width 141 height 12
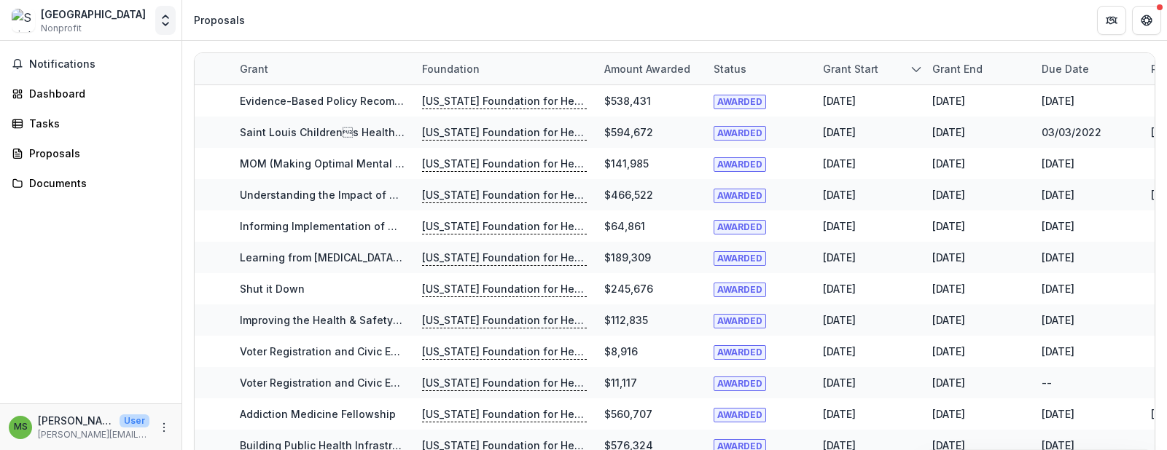
click at [165, 20] on icon "Open entity switcher" at bounding box center [165, 20] width 15 height 15
click at [75, 58] on link "Team Settings" at bounding box center [91, 56] width 175 height 24
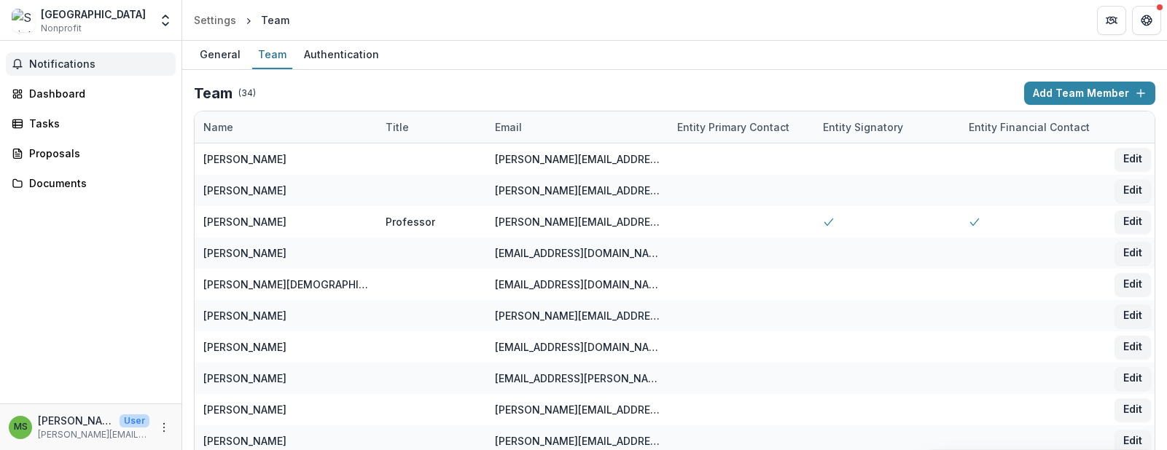
click at [63, 63] on span "Notifications" at bounding box center [99, 64] width 141 height 12
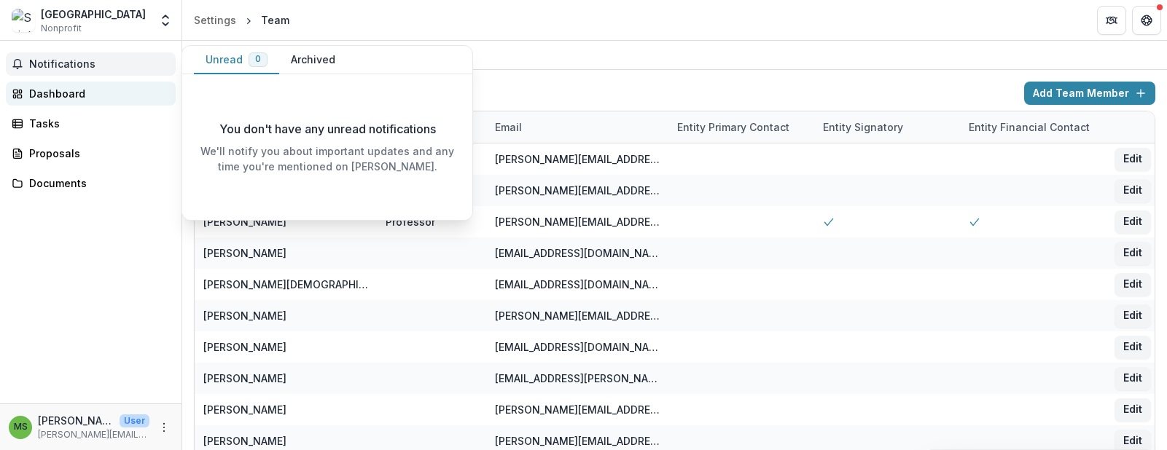
click at [54, 96] on div "Dashboard" at bounding box center [96, 93] width 135 height 15
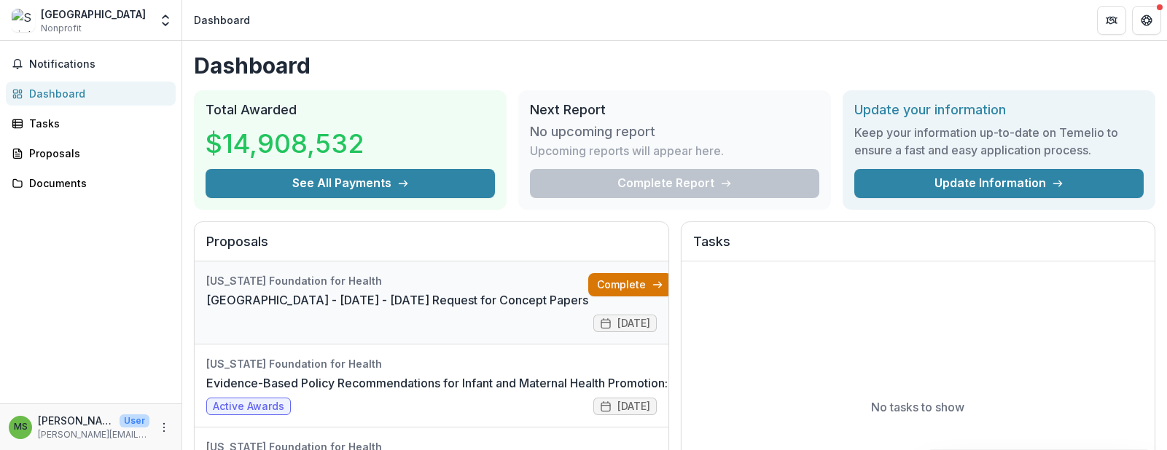
click at [603, 280] on link "Complete" at bounding box center [630, 284] width 84 height 23
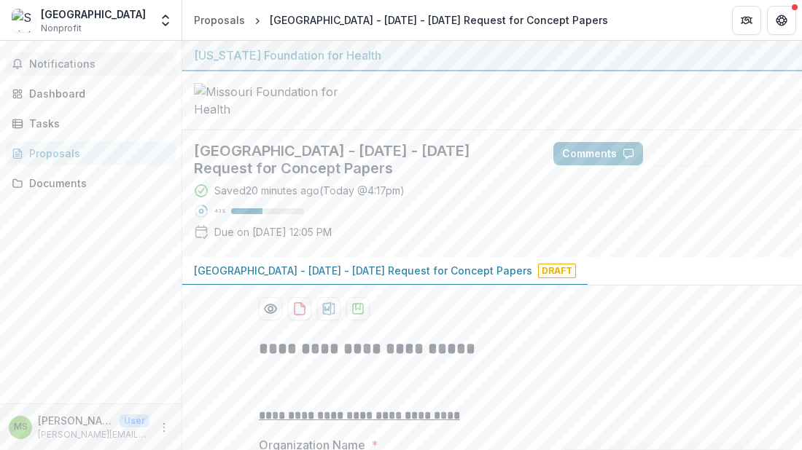
click at [47, 61] on span "Notifications" at bounding box center [99, 64] width 141 height 12
click at [627, 109] on div at bounding box center [492, 100] width 620 height 59
click at [207, 17] on div "Proposals" at bounding box center [219, 19] width 51 height 15
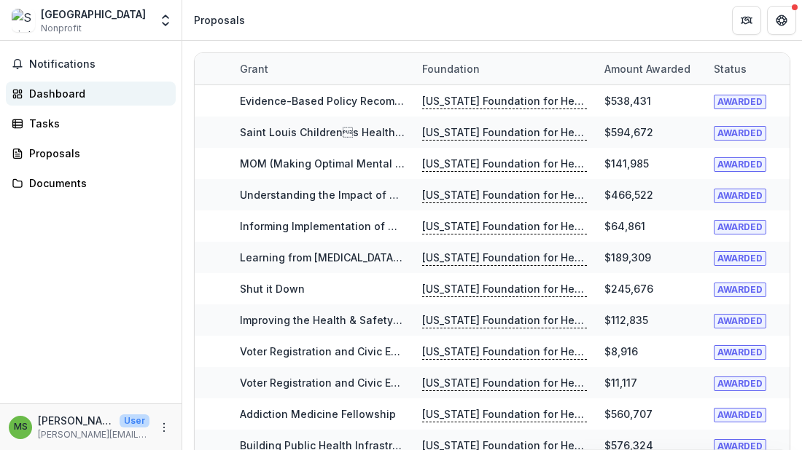
click at [52, 93] on div "Dashboard" at bounding box center [96, 93] width 135 height 15
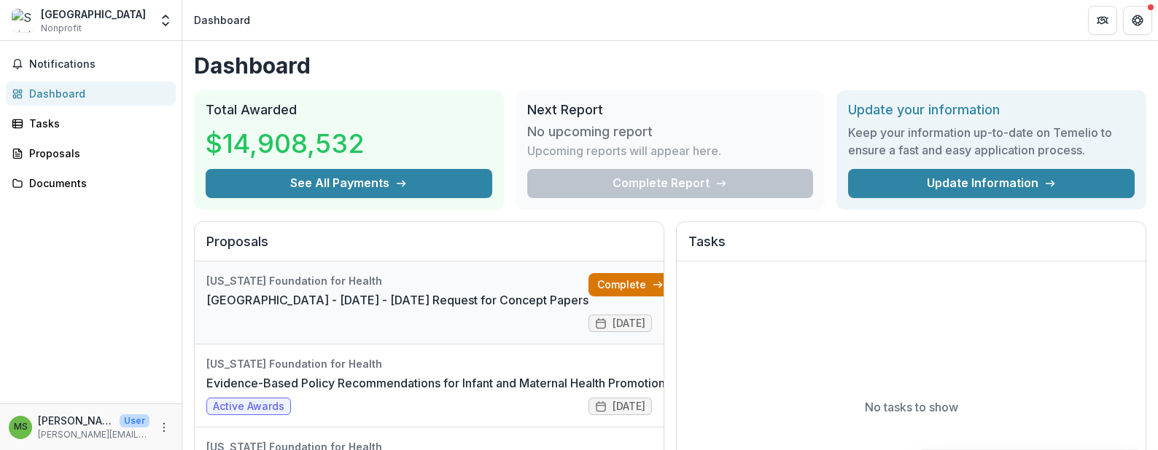
click at [609, 287] on link "Complete" at bounding box center [630, 284] width 84 height 23
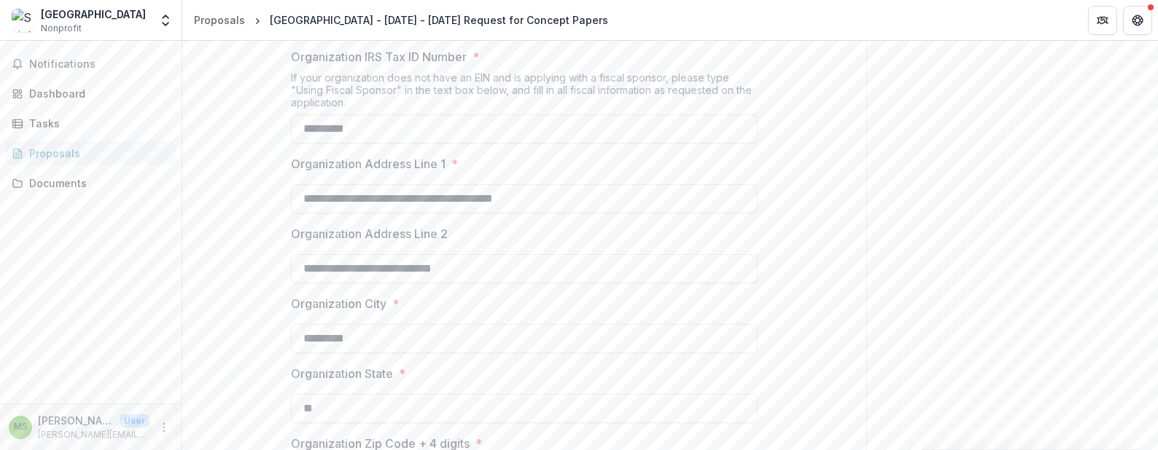
scroll to position [510, 0]
drag, startPoint x: 571, startPoint y: 315, endPoint x: 268, endPoint y: 333, distance: 304.5
type input "**********"
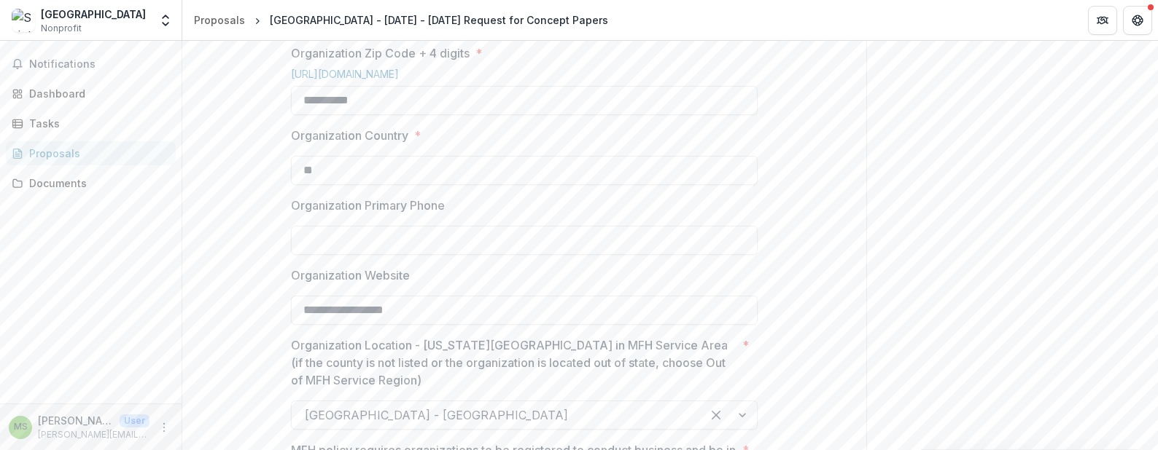
scroll to position [948, 0]
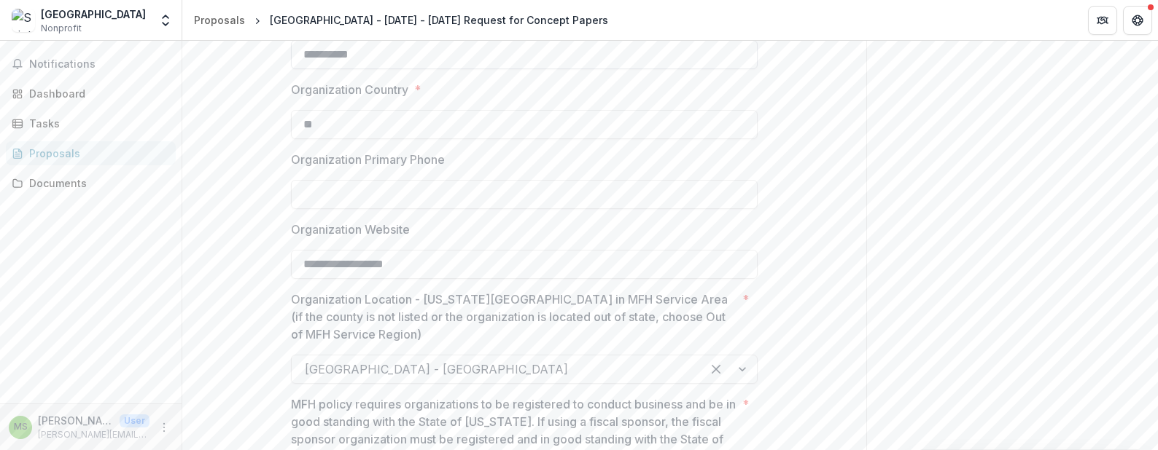
type input "**********"
drag, startPoint x: 374, startPoint y: 164, endPoint x: 267, endPoint y: 159, distance: 107.3
click at [279, 160] on div "**********" at bounding box center [524, 406] width 490 height 2091
click at [399, 34] on link "[URL][DOMAIN_NAME]" at bounding box center [345, 28] width 108 height 12
click at [338, 69] on input "*****" at bounding box center [524, 54] width 467 height 29
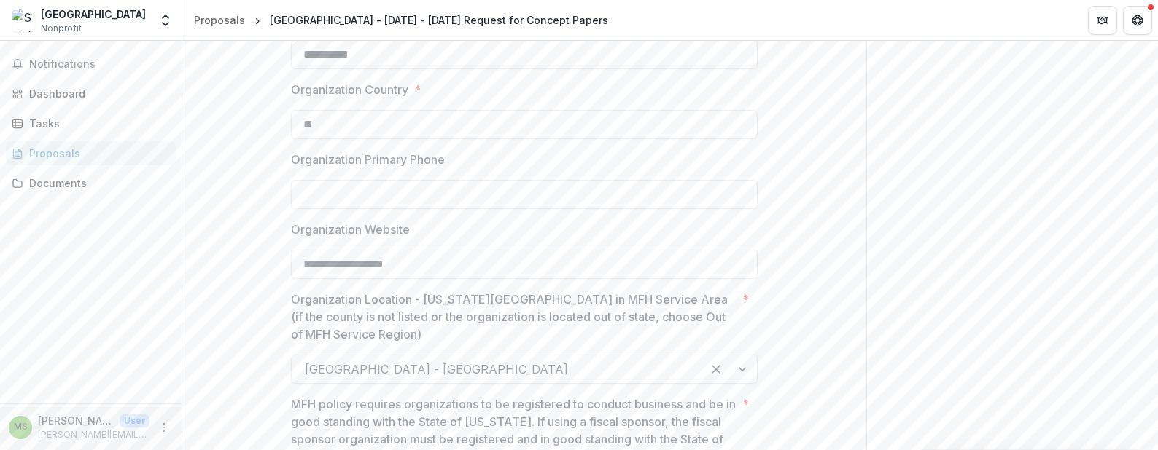
type input "**********"
drag, startPoint x: 319, startPoint y: 297, endPoint x: 339, endPoint y: 292, distance: 20.9
click at [319, 209] on input "Organization Primary Phone" at bounding box center [524, 194] width 467 height 29
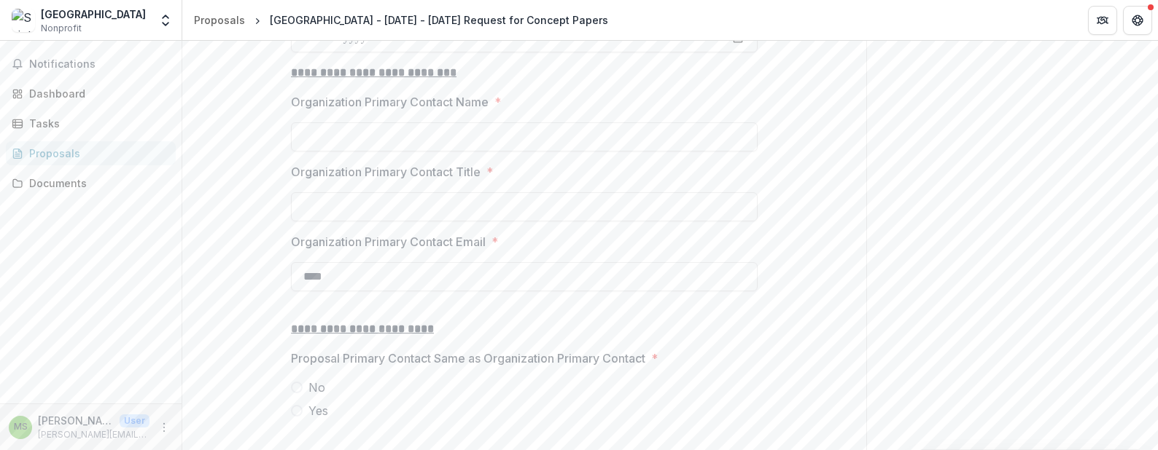
scroll to position [1531, 0]
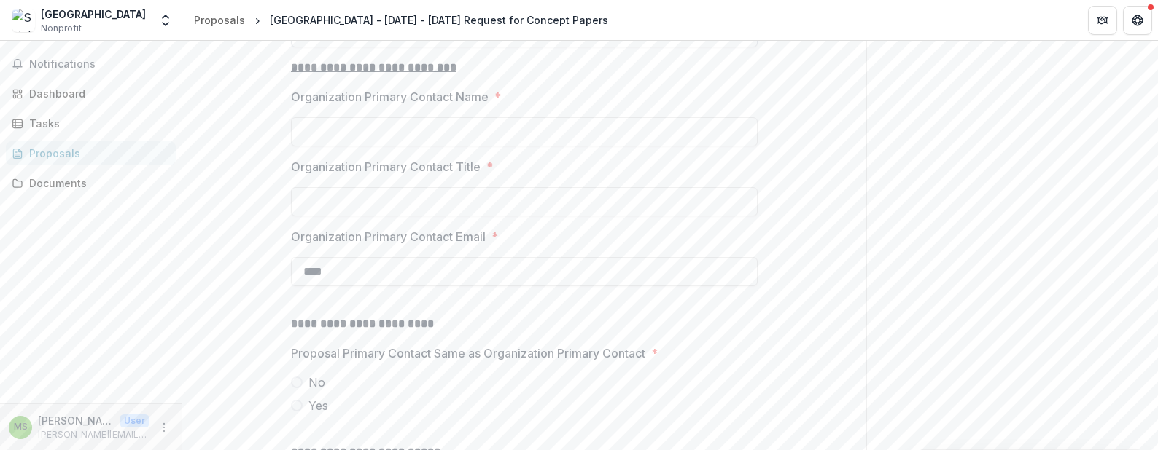
type input "**********"
click at [387, 47] on input "Secretary of State Applicant Verify Date *" at bounding box center [524, 32] width 467 height 29
click at [300, 147] on input "Organization Primary Contact Name *" at bounding box center [524, 131] width 467 height 29
type input "**********"
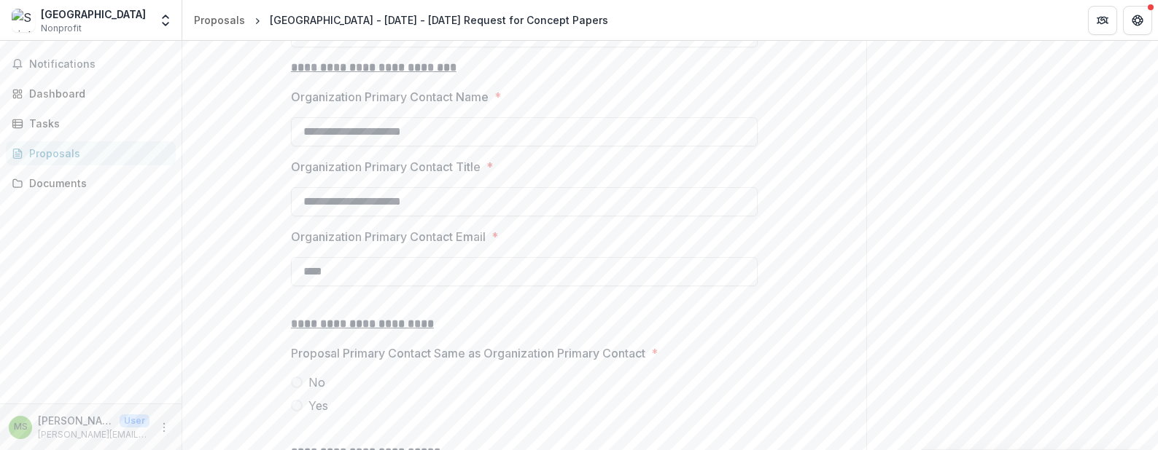
type input "**********"
drag, startPoint x: 436, startPoint y: 243, endPoint x: 291, endPoint y: 257, distance: 145.8
type input "**********"
drag, startPoint x: 432, startPoint y: 299, endPoint x: 292, endPoint y: 323, distance: 142.7
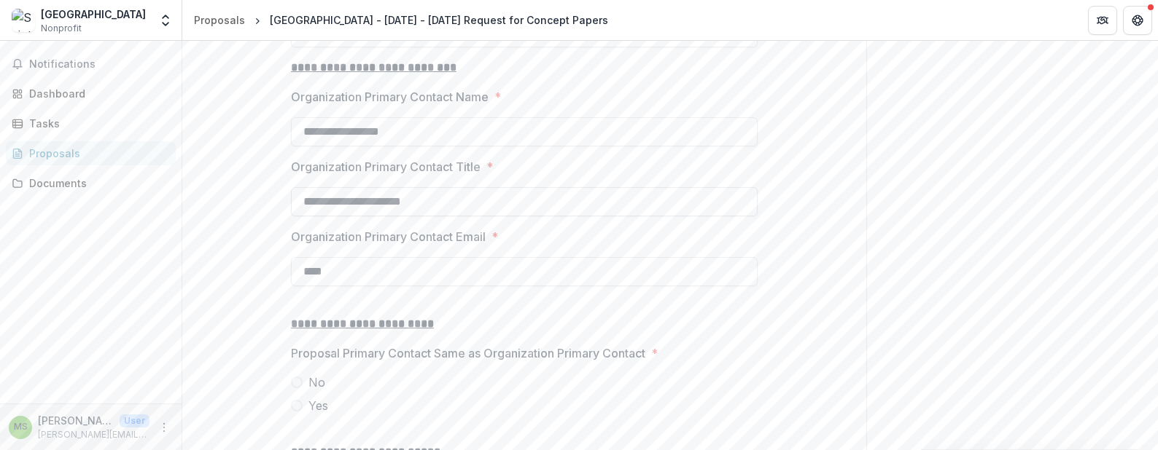
click at [292, 216] on input "**********" at bounding box center [524, 201] width 467 height 29
type input "**********"
drag, startPoint x: 338, startPoint y: 375, endPoint x: 276, endPoint y: 382, distance: 61.6
type input "**********"
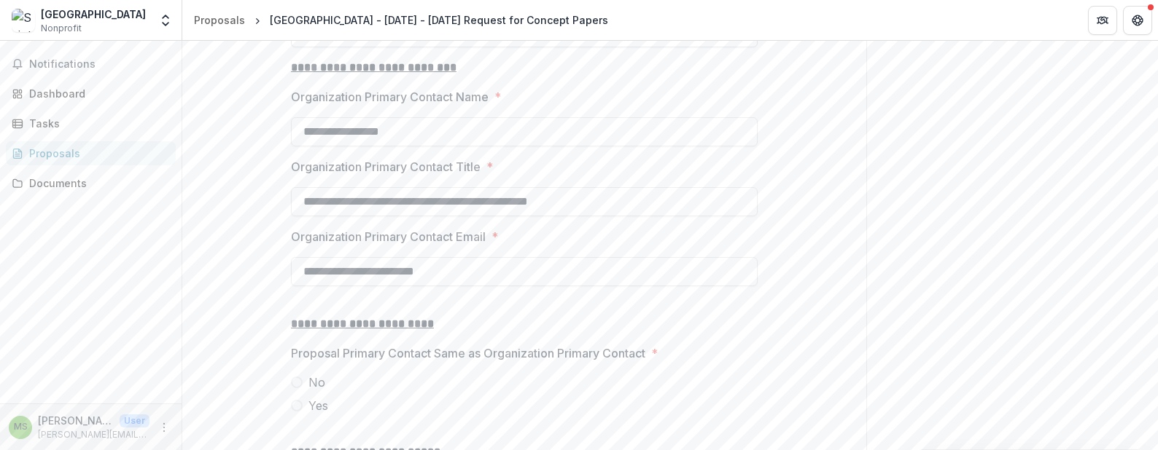
click at [738, 47] on input "Secretary of State Applicant Verify Date *" at bounding box center [524, 32] width 467 height 29
click at [692, 77] on p "**********" at bounding box center [524, 67] width 467 height 17
drag, startPoint x: 530, startPoint y: 102, endPoint x: 270, endPoint y: 112, distance: 260.4
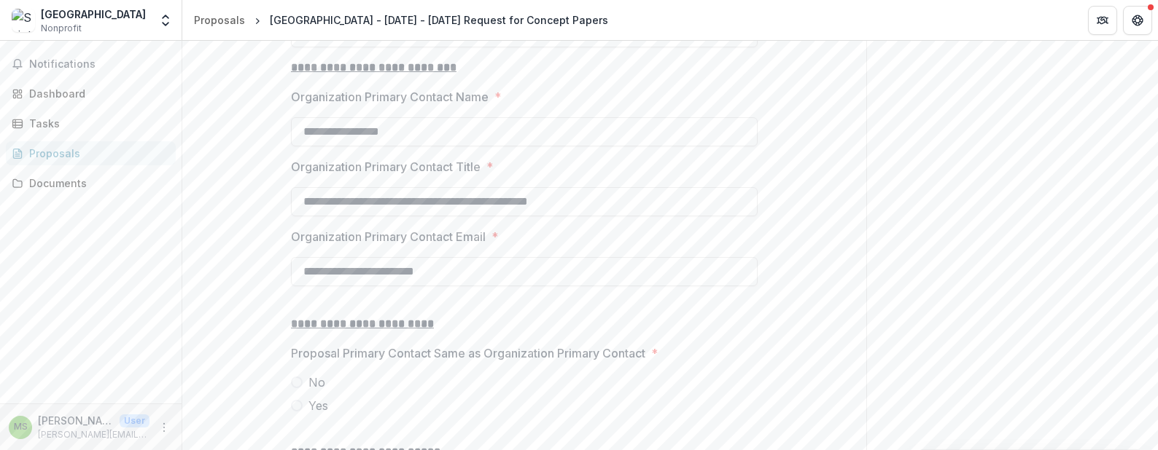
copy label "Secretary of State Applicant Verify Date *"
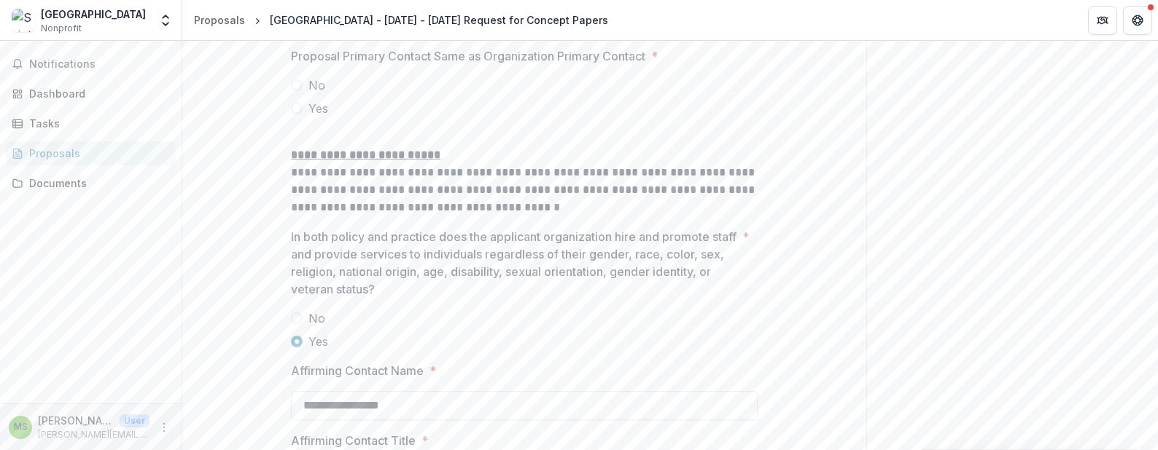
scroll to position [1749, 0]
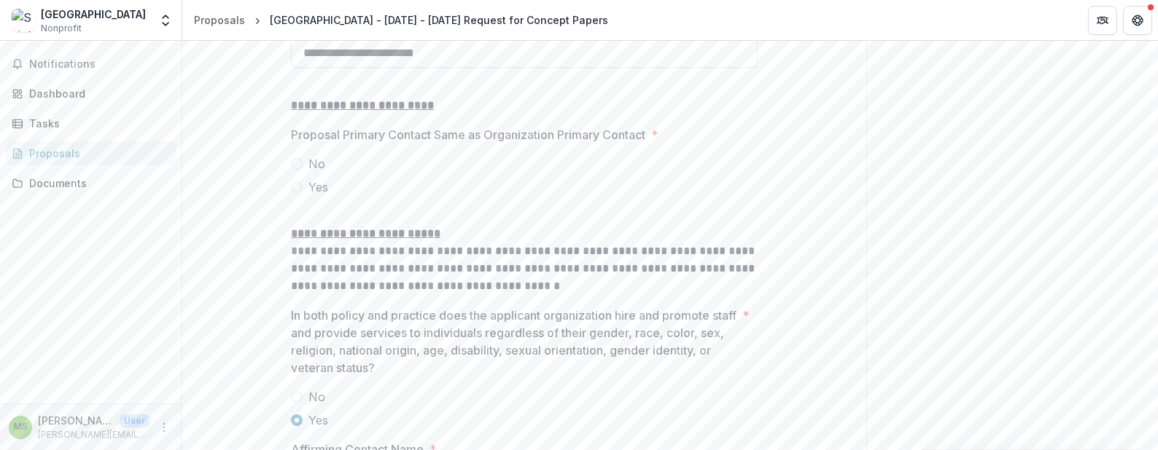
click at [294, 170] on span at bounding box center [297, 164] width 12 height 12
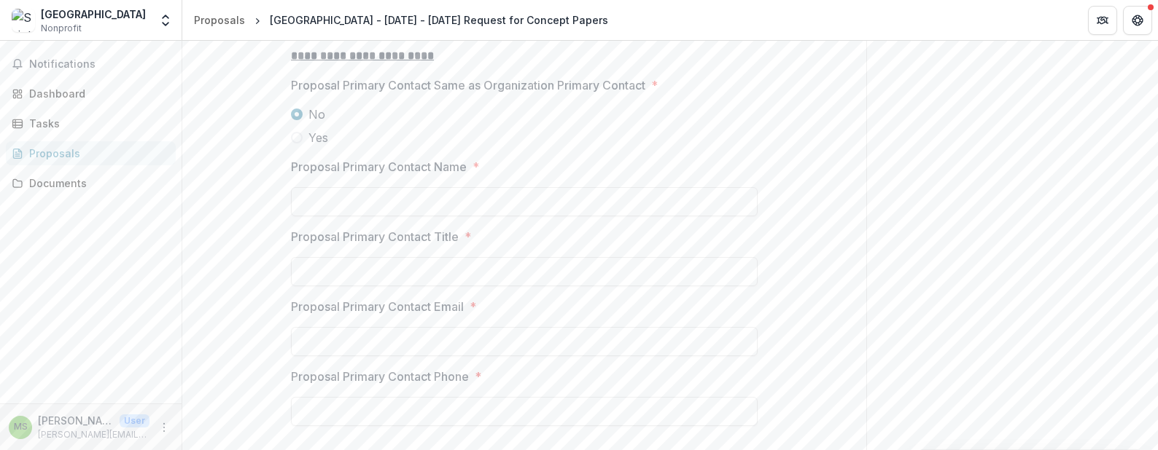
scroll to position [1895, 0]
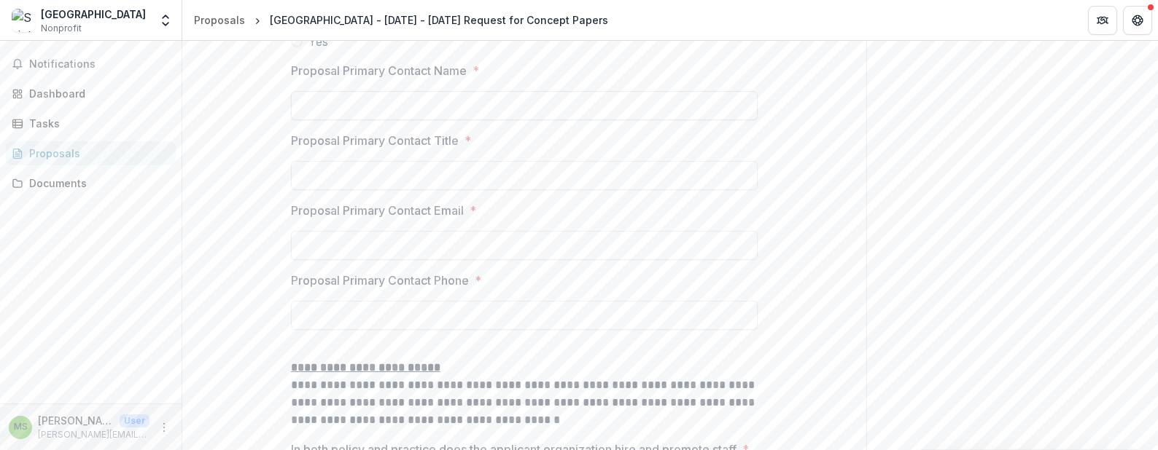
click at [303, 120] on input "Proposal Primary Contact Name *" at bounding box center [524, 105] width 467 height 29
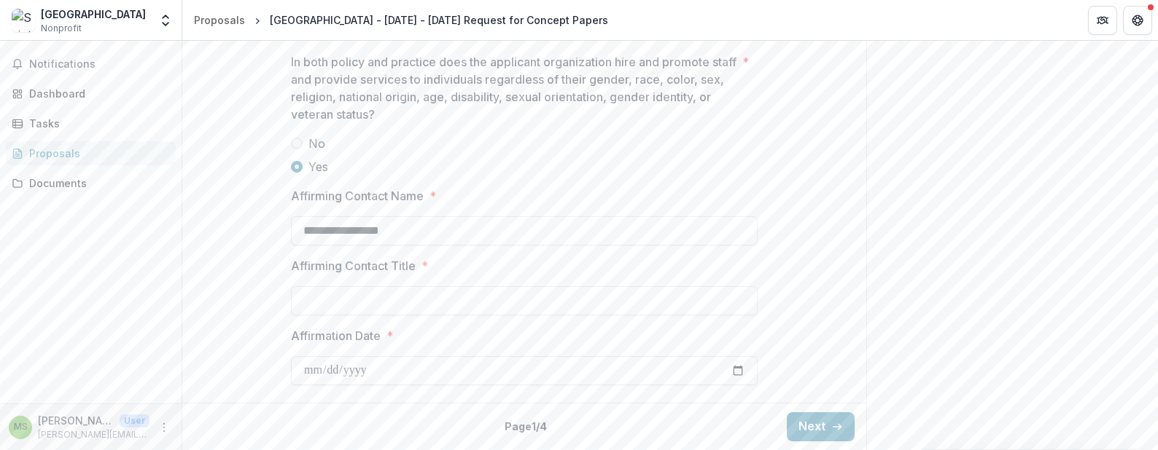
scroll to position [2394, 0]
click at [571, 151] on label "No" at bounding box center [524, 143] width 467 height 17
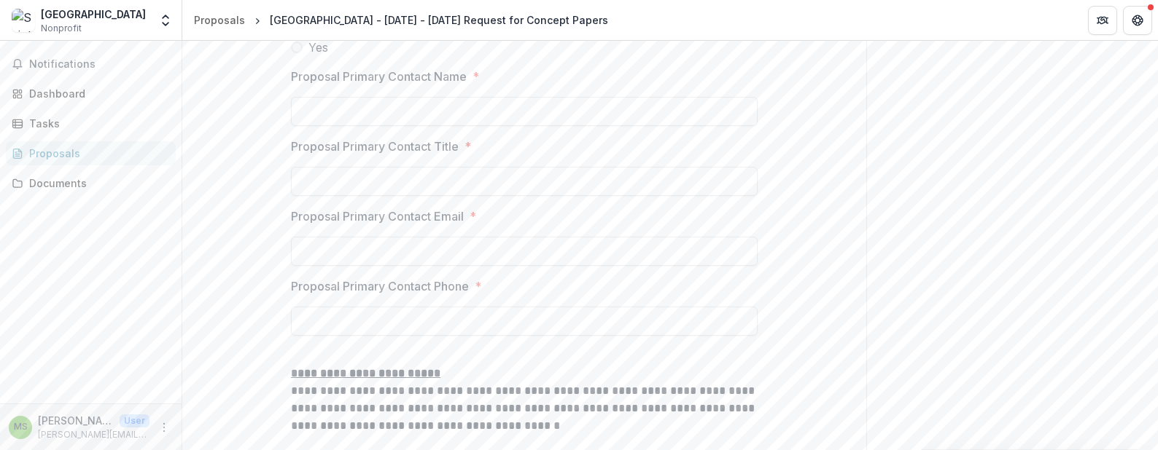
scroll to position [1974, 0]
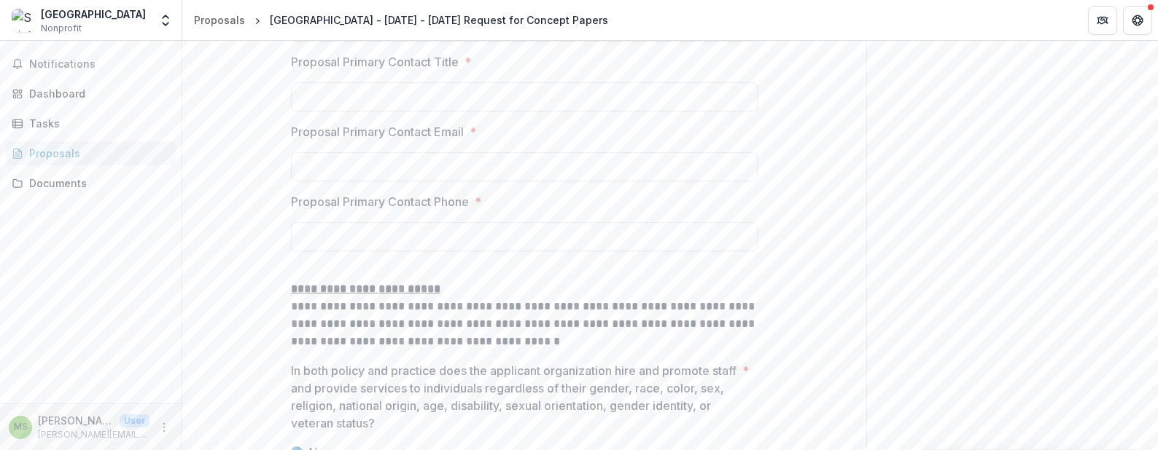
click at [345, 251] on input "Proposal Primary Contact Phone *" at bounding box center [524, 236] width 467 height 29
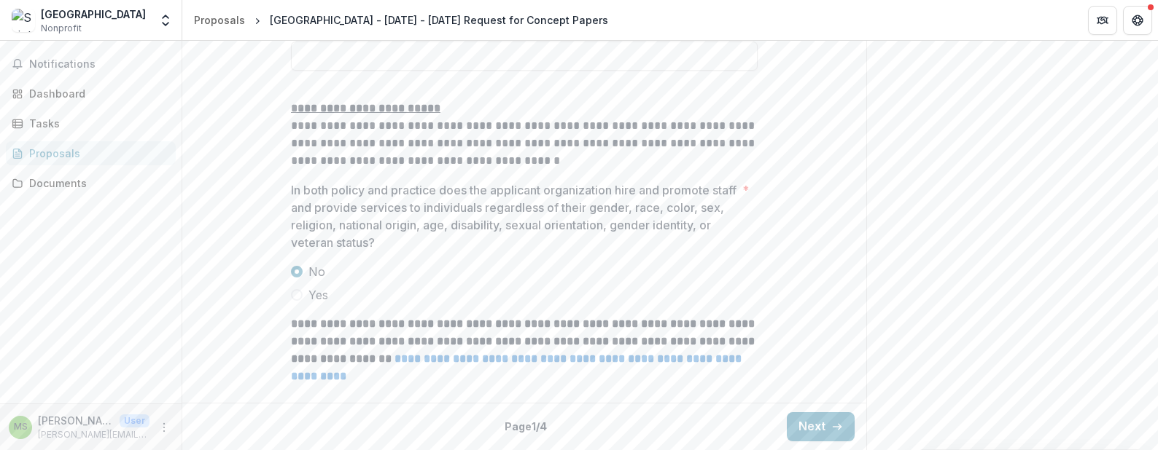
scroll to position [2266, 0]
click at [461, 286] on label "Yes" at bounding box center [524, 294] width 467 height 17
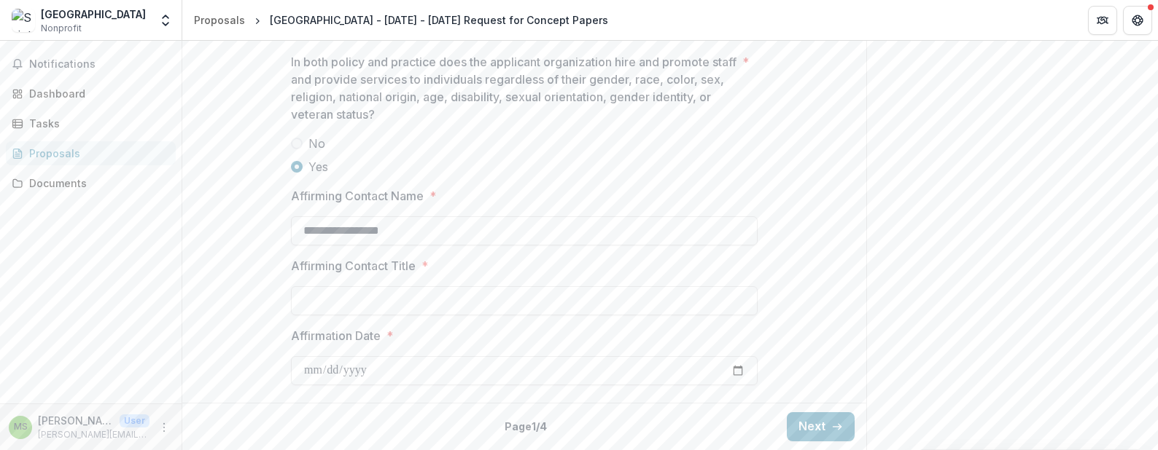
scroll to position [2394, 0]
click at [411, 223] on input "**********" at bounding box center [524, 230] width 467 height 29
click at [560, 274] on label "Affirming Contact Title *" at bounding box center [520, 265] width 458 height 17
click at [560, 286] on input "Affirming Contact Title *" at bounding box center [524, 300] width 467 height 29
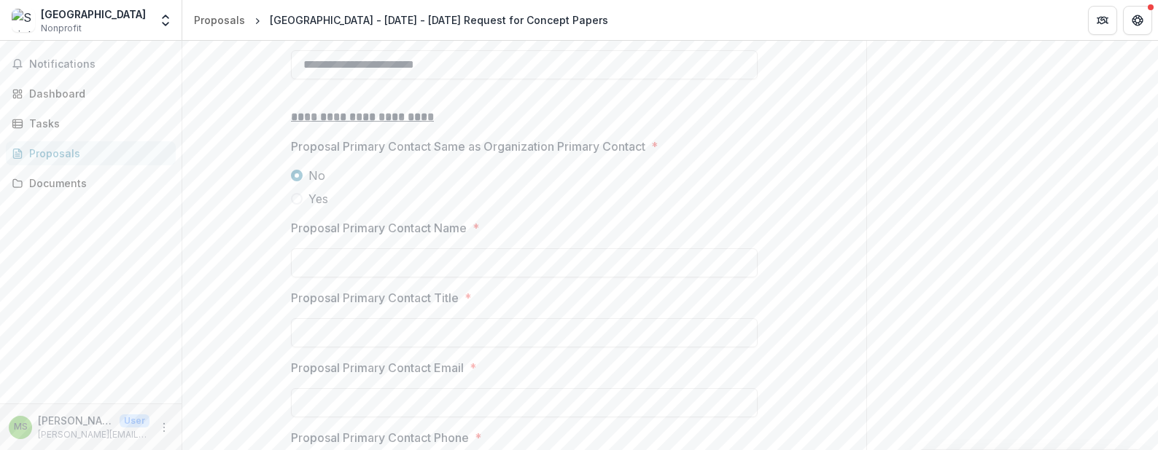
scroll to position [1592, 0]
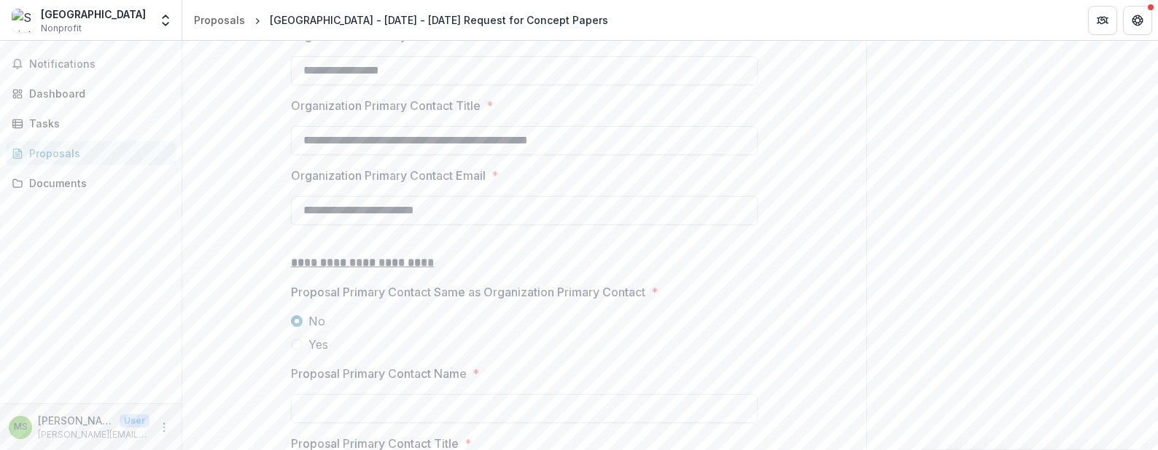
drag, startPoint x: 601, startPoint y: 255, endPoint x: 244, endPoint y: 260, distance: 357.2
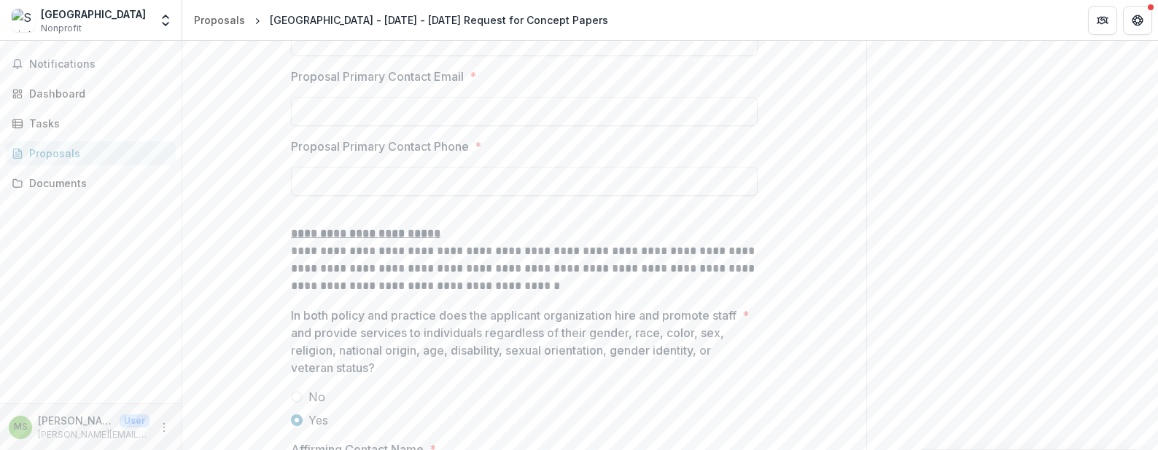
scroll to position [2394, 0]
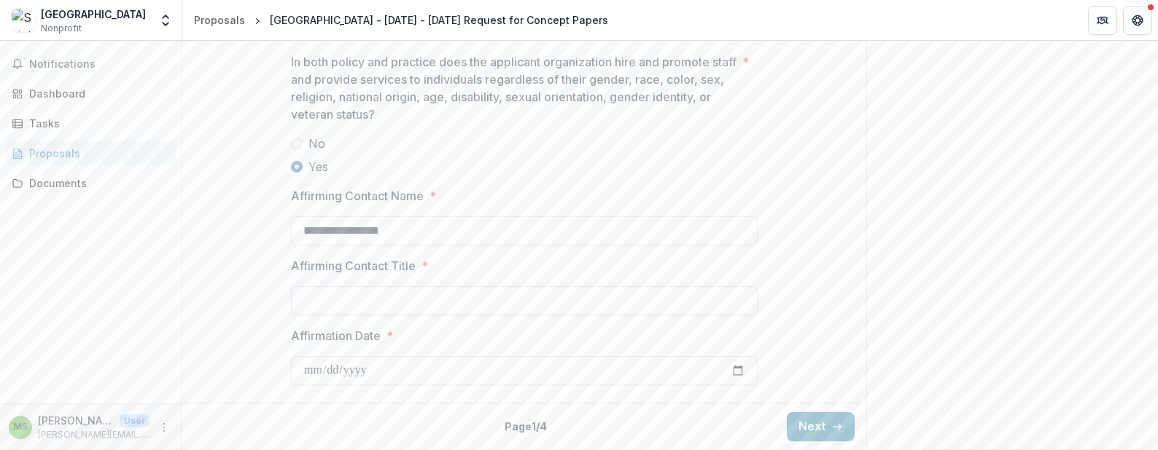
click at [297, 297] on input "Affirming Contact Title *" at bounding box center [524, 300] width 467 height 29
paste input "**********"
type input "**********"
click at [740, 365] on input "Affirmation Date *" at bounding box center [524, 370] width 467 height 29
type input "**********"
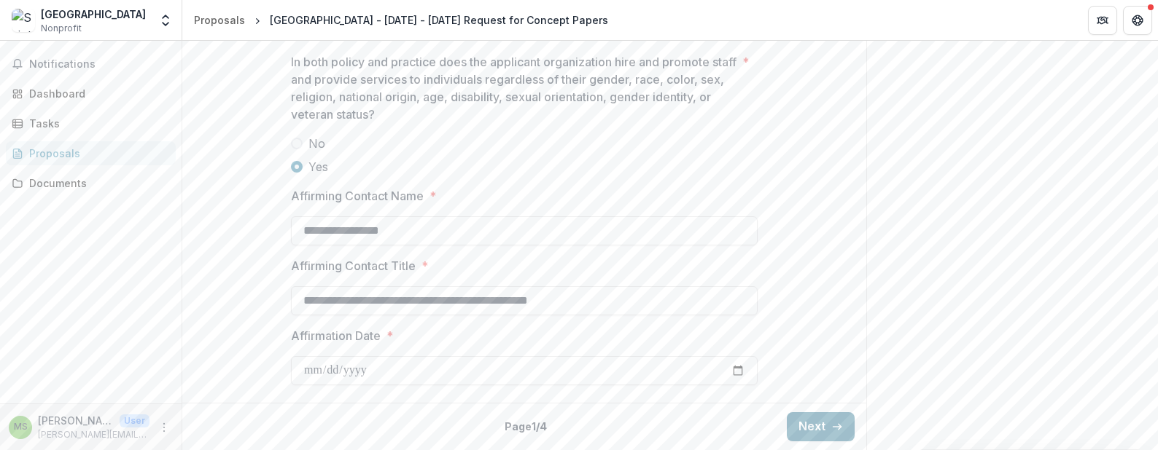
click at [815, 428] on button "Next" at bounding box center [821, 427] width 68 height 29
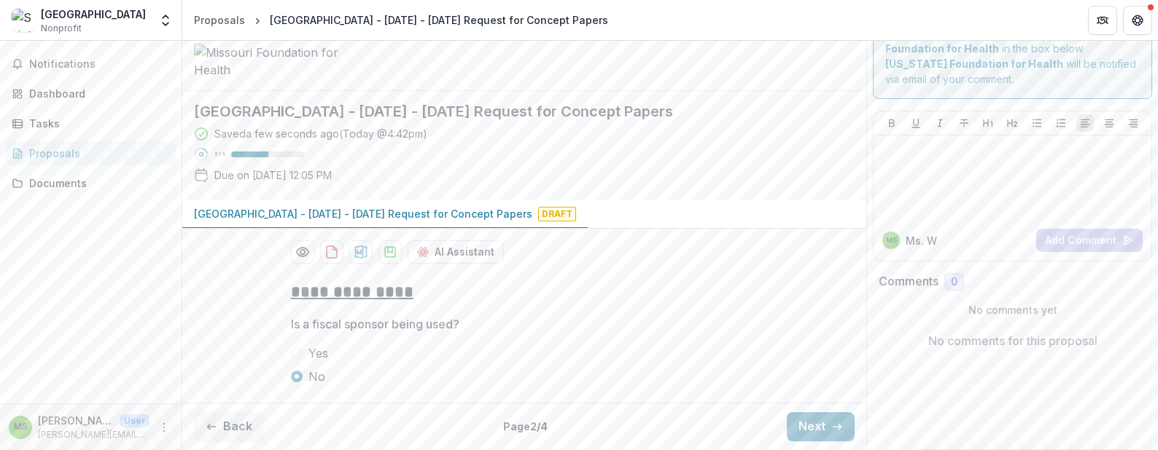
scroll to position [150, 0]
click at [835, 427] on line "button" at bounding box center [836, 427] width 8 height 0
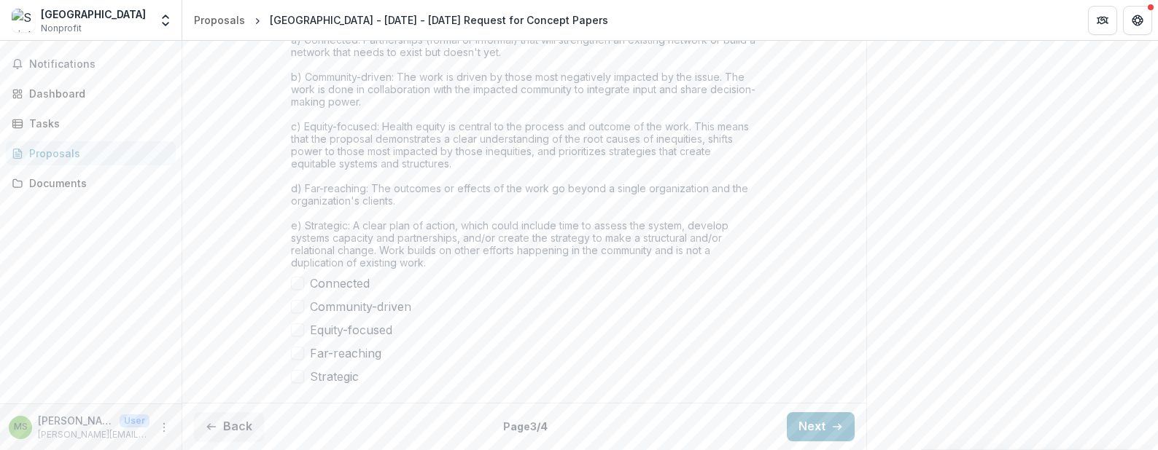
scroll to position [1343, 0]
click at [808, 427] on button "Next" at bounding box center [821, 427] width 68 height 29
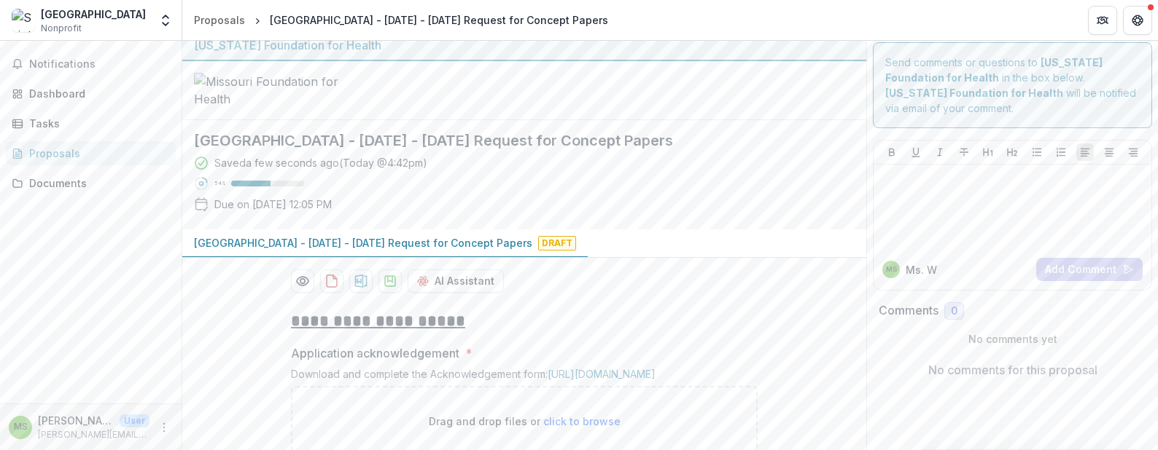
scroll to position [0, 0]
